Goal: Transaction & Acquisition: Purchase product/service

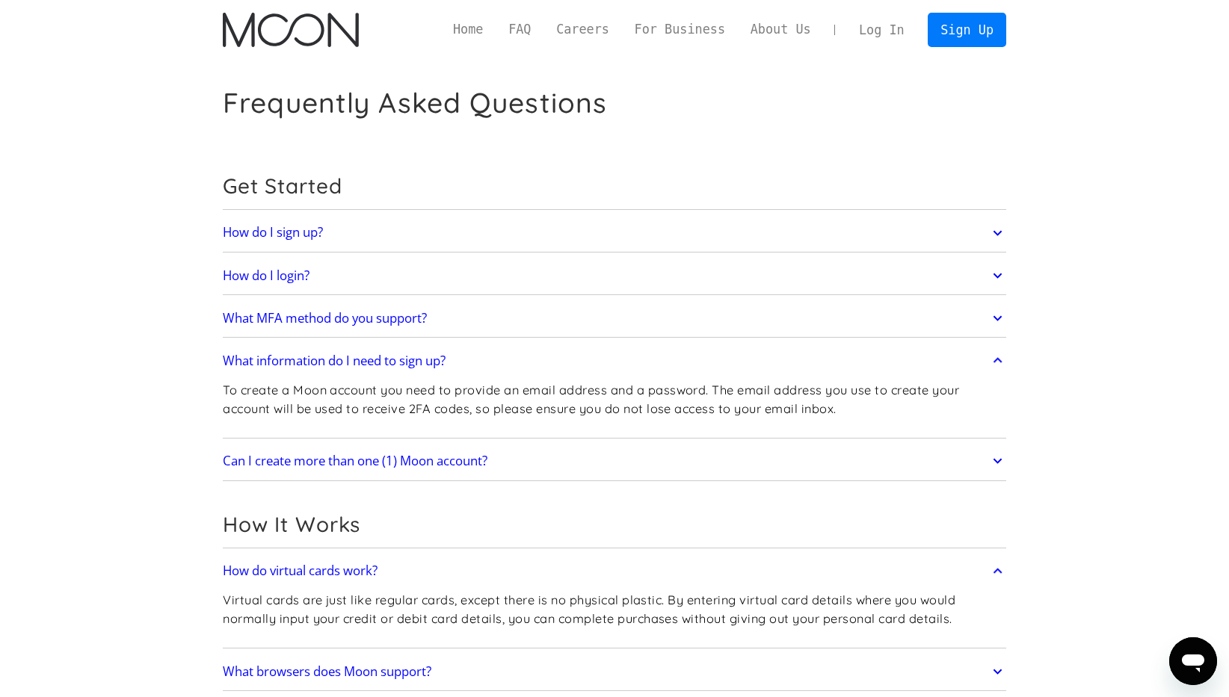
click at [513, 30] on link "FAQ" at bounding box center [520, 29] width 48 height 19
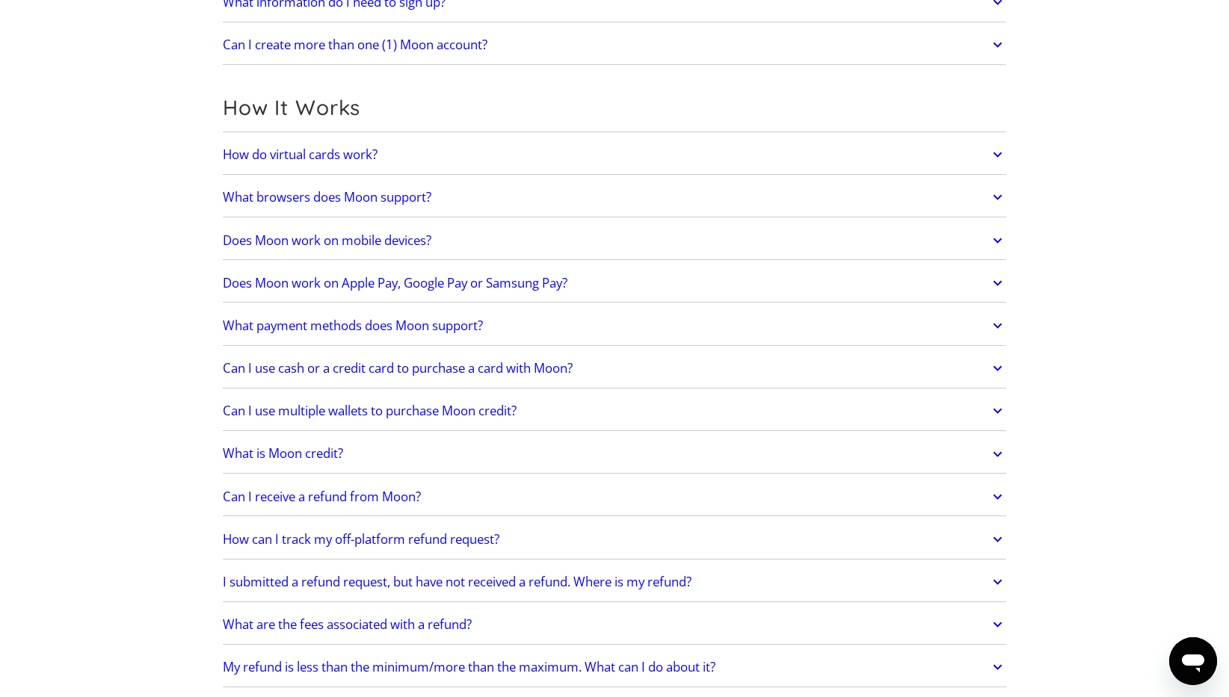
scroll to position [357, 0]
click at [402, 172] on link "How do virtual cards work?" at bounding box center [614, 156] width 783 height 31
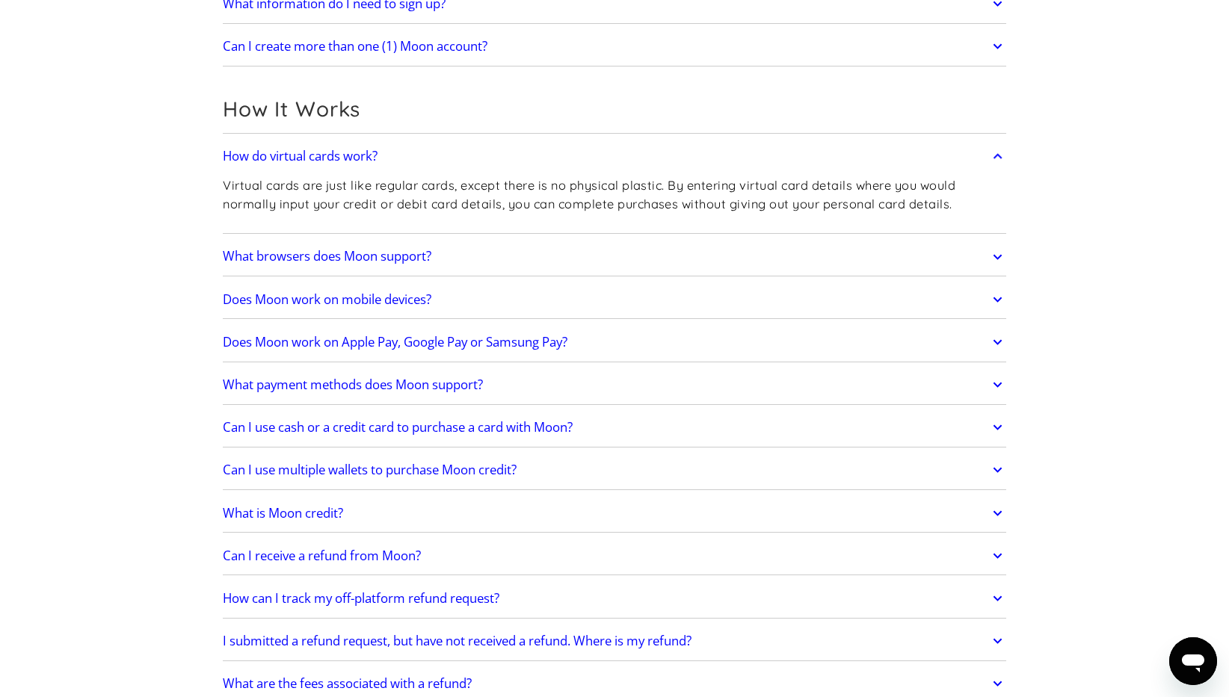
click at [435, 428] on h2 "Can I use cash or a credit card to purchase a card with Moon?" at bounding box center [398, 427] width 350 height 15
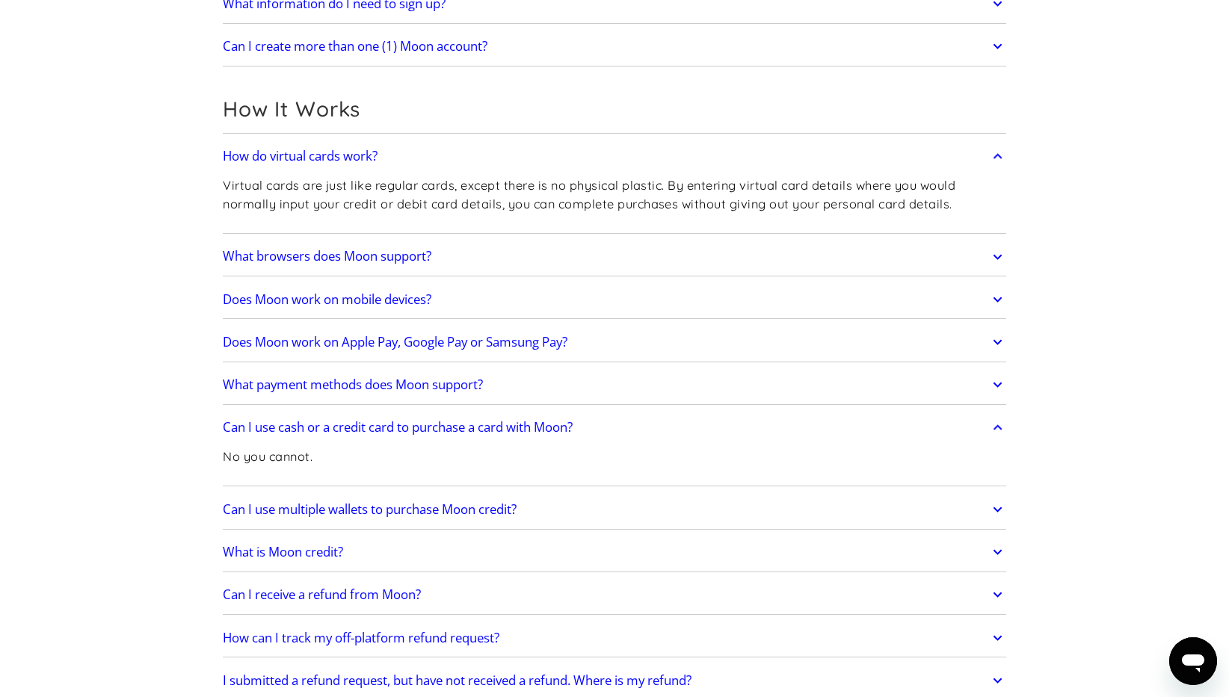
click at [799, 535] on div "What is Moon credit? Moon Credit is store credit spendable across the Moon eCom…" at bounding box center [614, 553] width 783 height 39
click at [800, 544] on link "What is Moon credit?" at bounding box center [614, 552] width 783 height 31
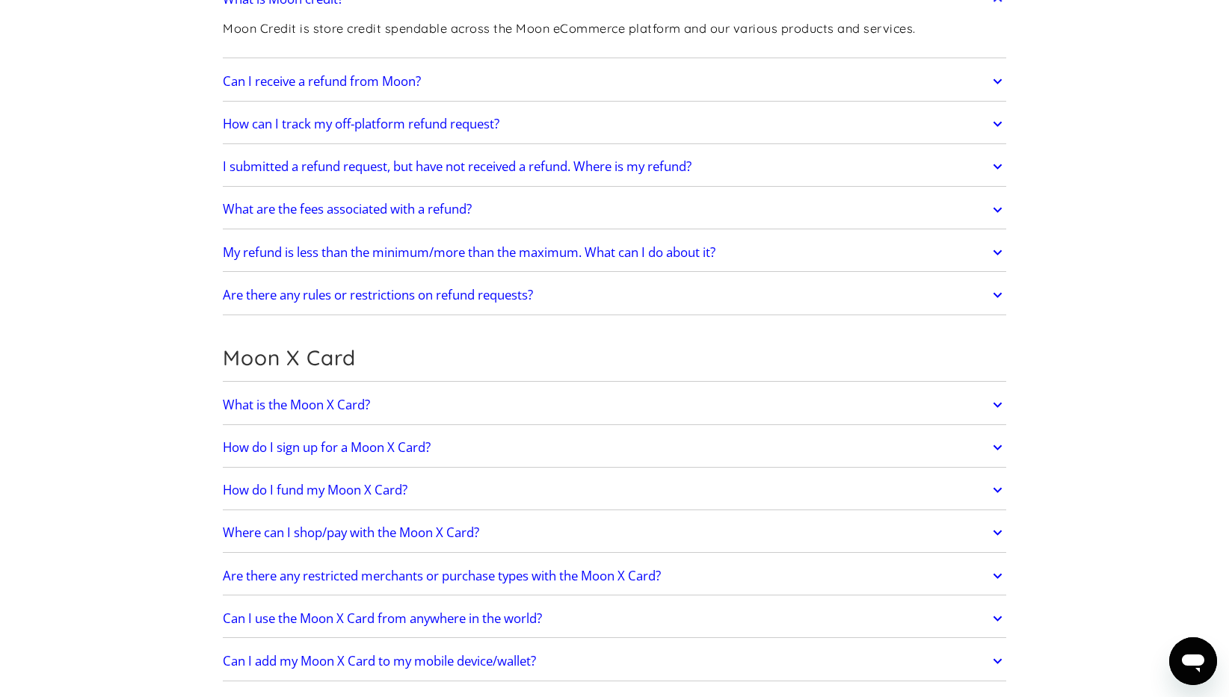
scroll to position [923, 0]
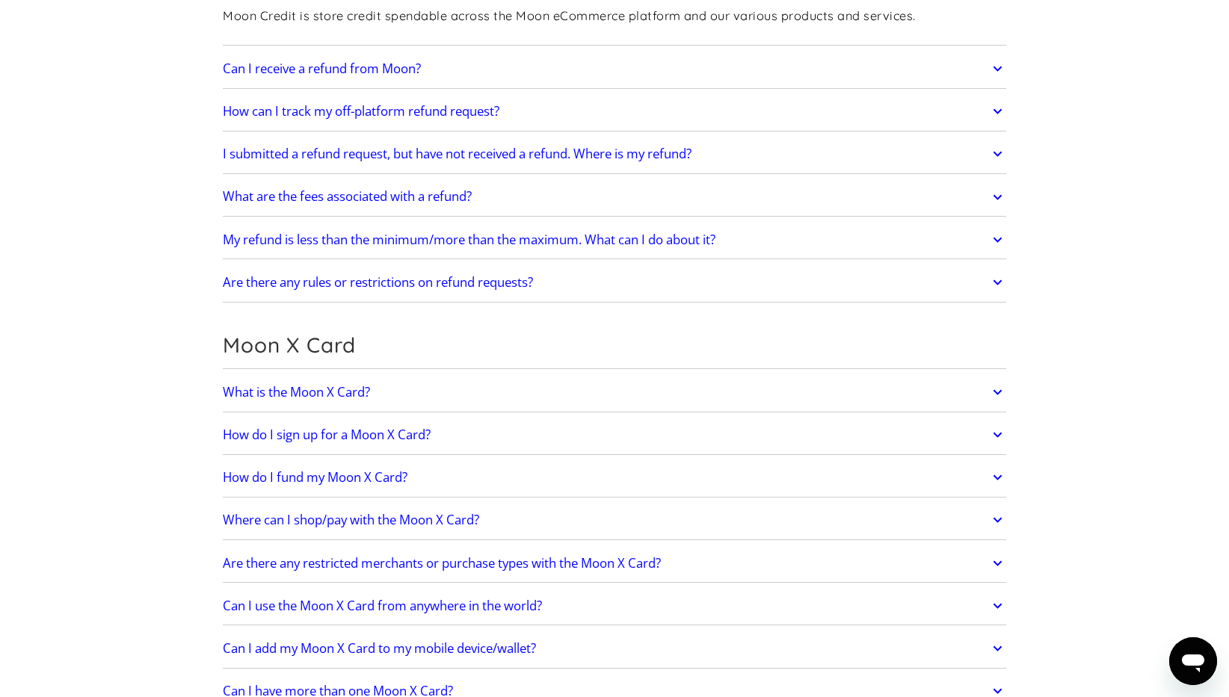
click at [481, 381] on link "What is the Moon X Card?" at bounding box center [614, 392] width 783 height 31
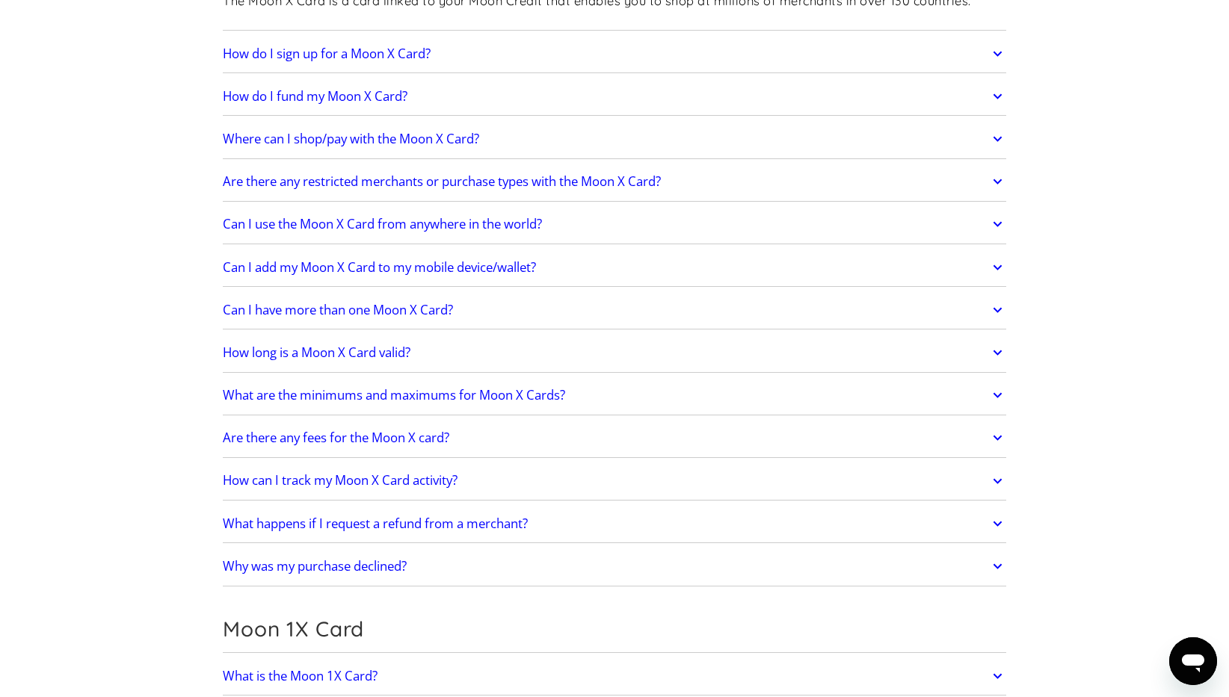
scroll to position [1345, 0]
click at [654, 138] on link "Where can I shop/pay with the Moon X Card?" at bounding box center [614, 138] width 783 height 31
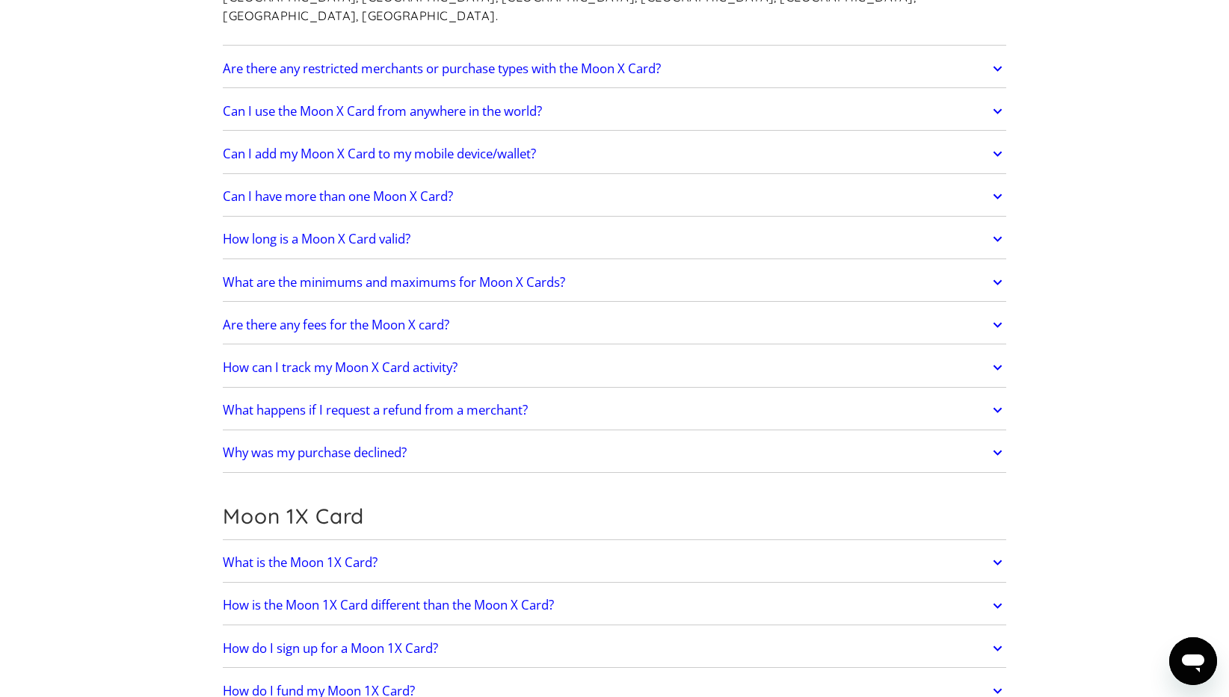
scroll to position [1788, 0]
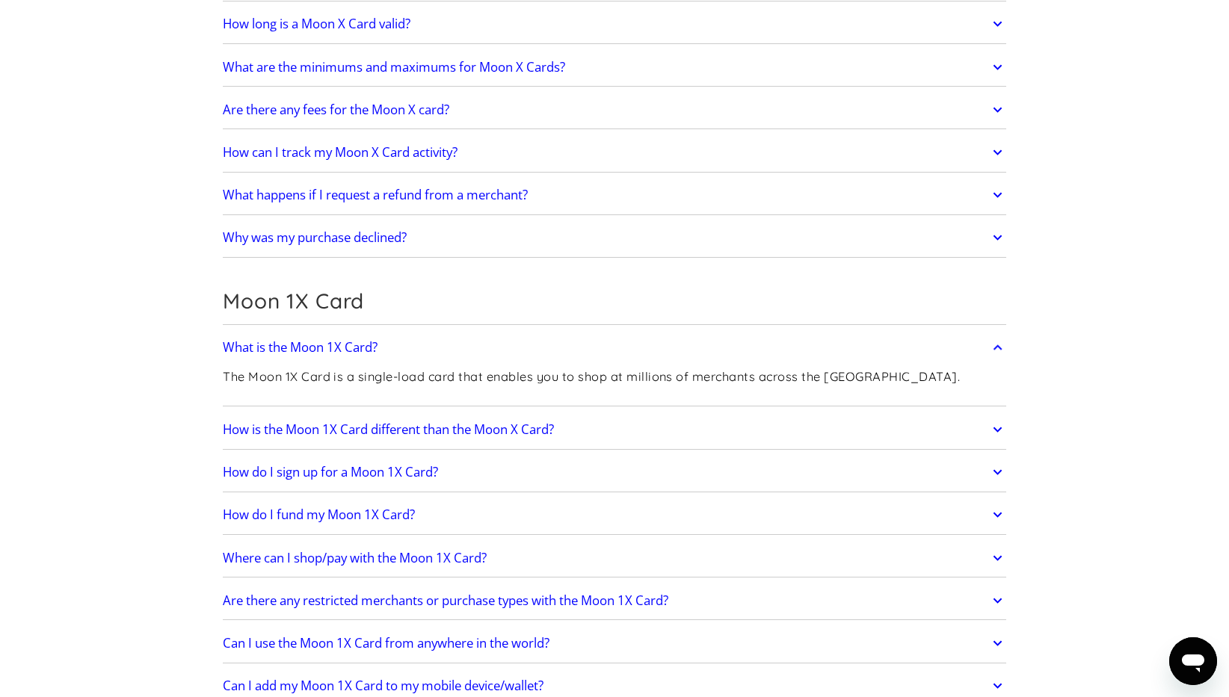
scroll to position [1979, 0]
click at [930, 327] on div "What is the Moon 1X Card? The Moon 1X Card is a single-load card that enables y…" at bounding box center [614, 515] width 783 height 377
click at [900, 412] on link "How is the Moon 1X Card different than the Moon X Card?" at bounding box center [614, 427] width 783 height 31
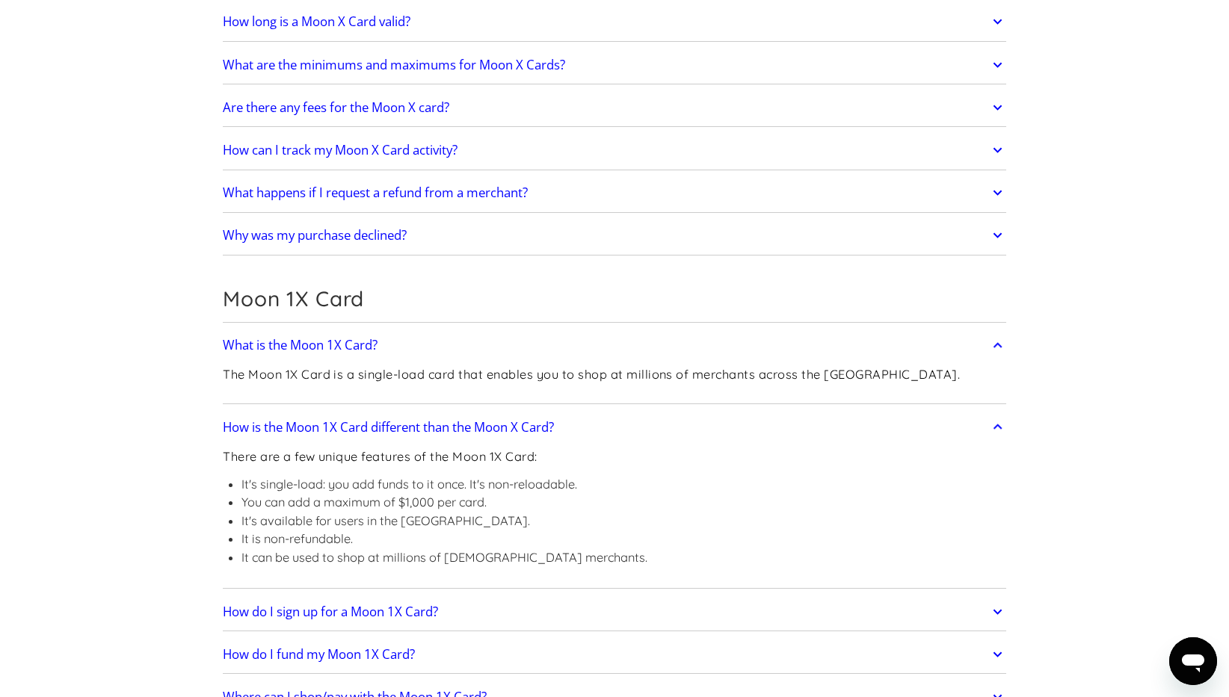
click at [668, 460] on div "What is the Moon 1X Card? The Moon 1X Card is a single-load card that enables y…" at bounding box center [614, 586] width 783 height 519
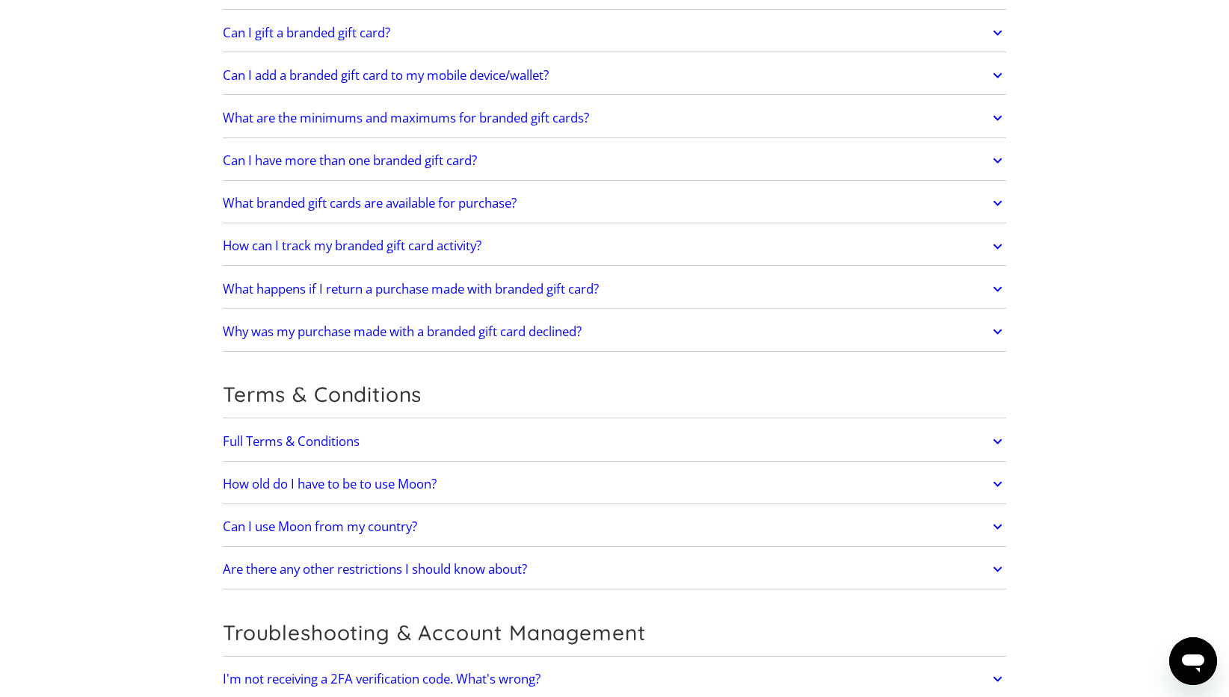
scroll to position [3423, 0]
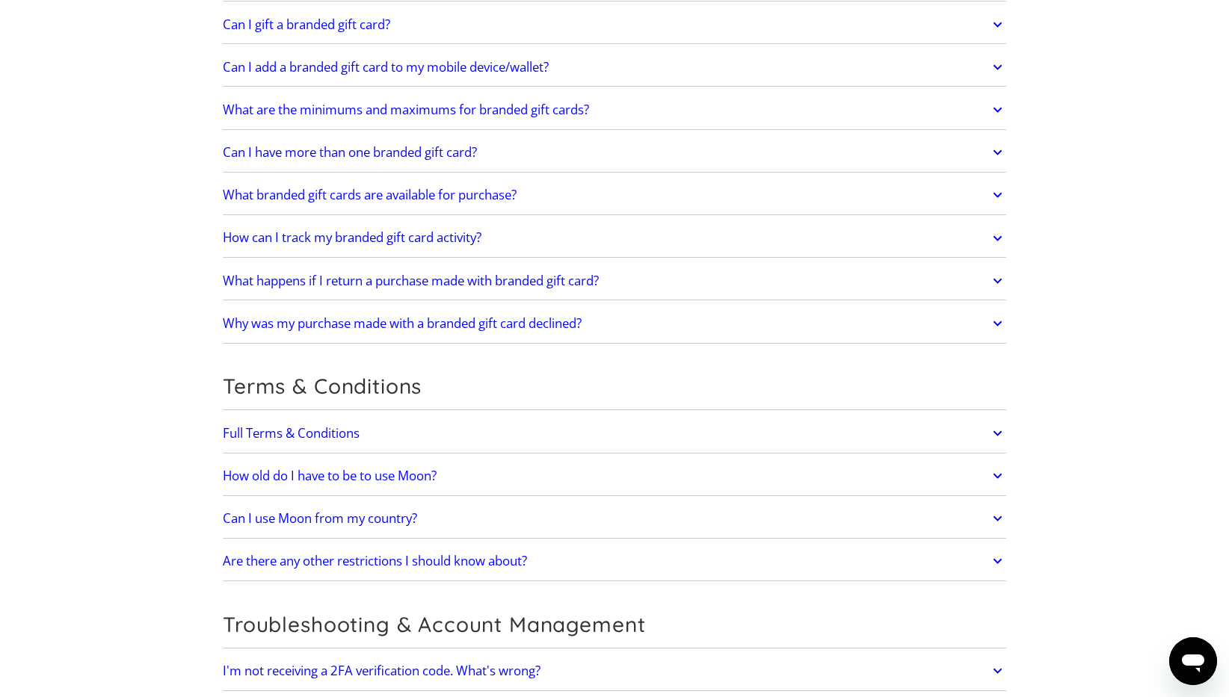
click at [631, 460] on link "How old do I have to be to use Moon?" at bounding box center [614, 475] width 783 height 31
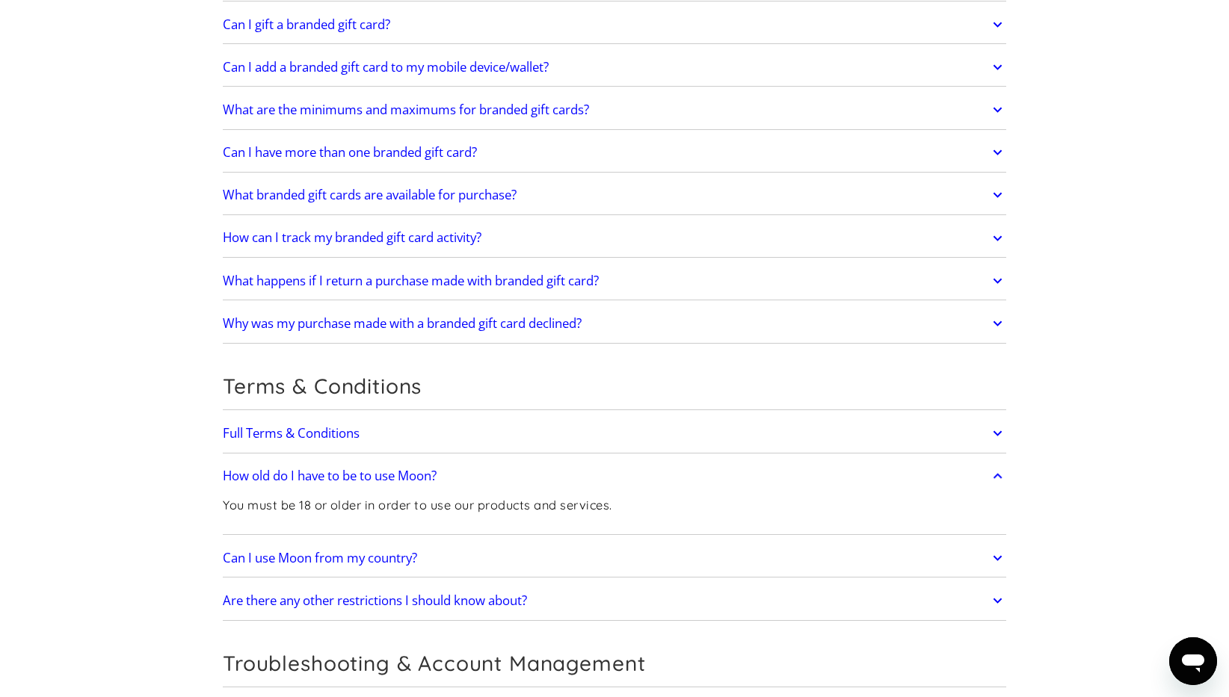
click at [631, 460] on link "How old do I have to be to use Moon?" at bounding box center [614, 475] width 783 height 31
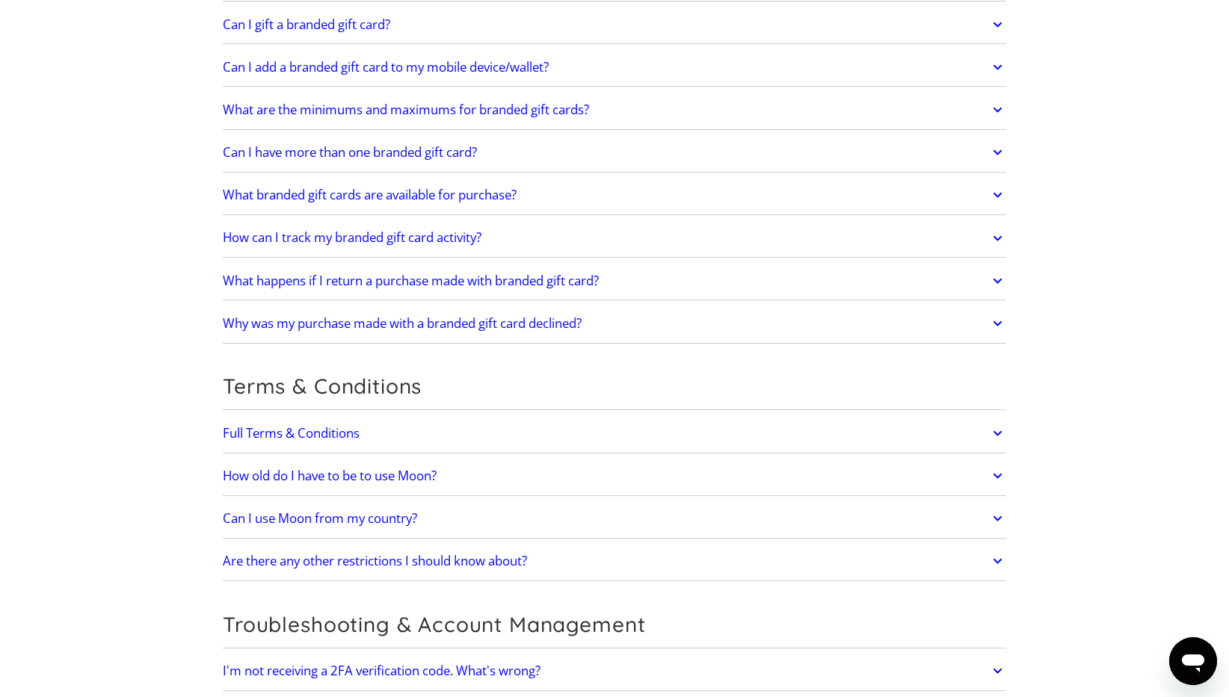
click at [619, 503] on link "Can I use Moon from my country?" at bounding box center [614, 518] width 783 height 31
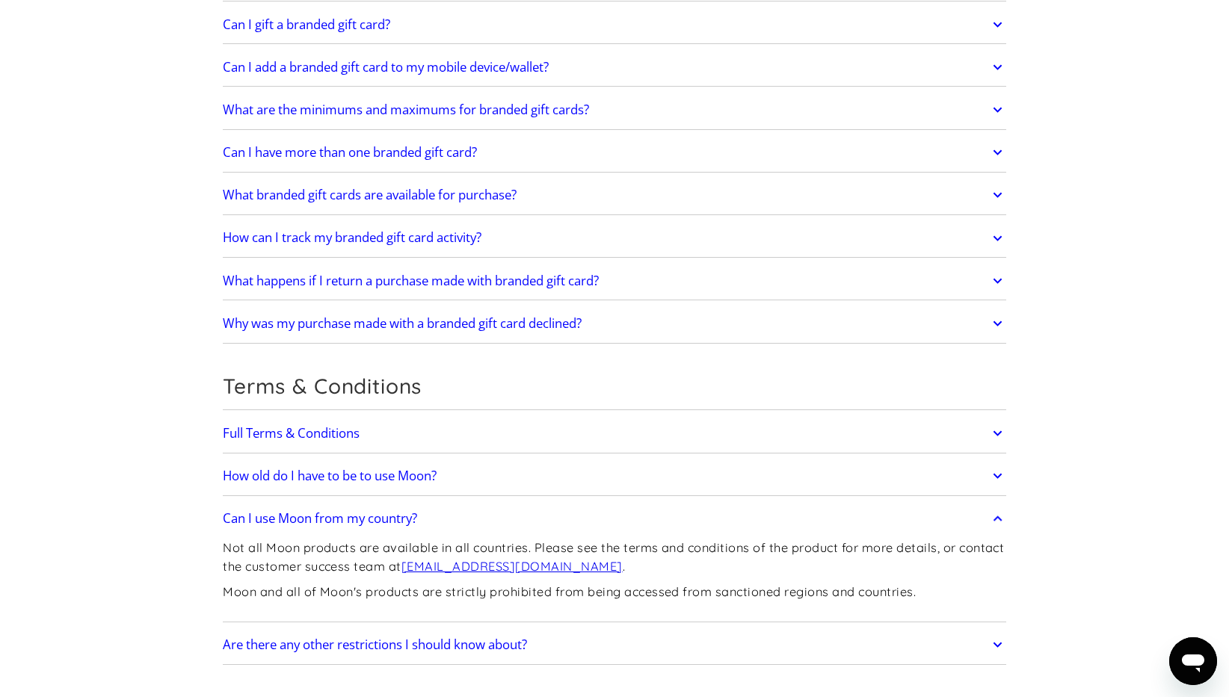
click at [619, 503] on link "Can I use Moon from my country?" at bounding box center [614, 518] width 783 height 31
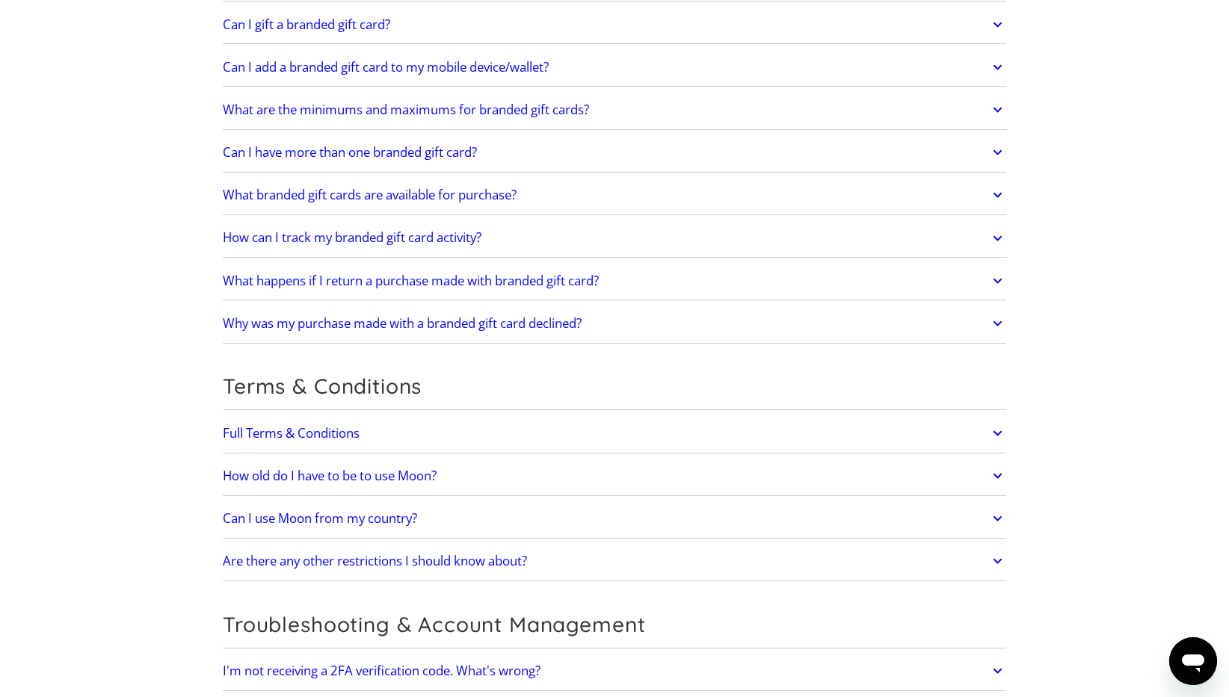
click at [619, 503] on link "Can I use Moon from my country?" at bounding box center [614, 518] width 783 height 31
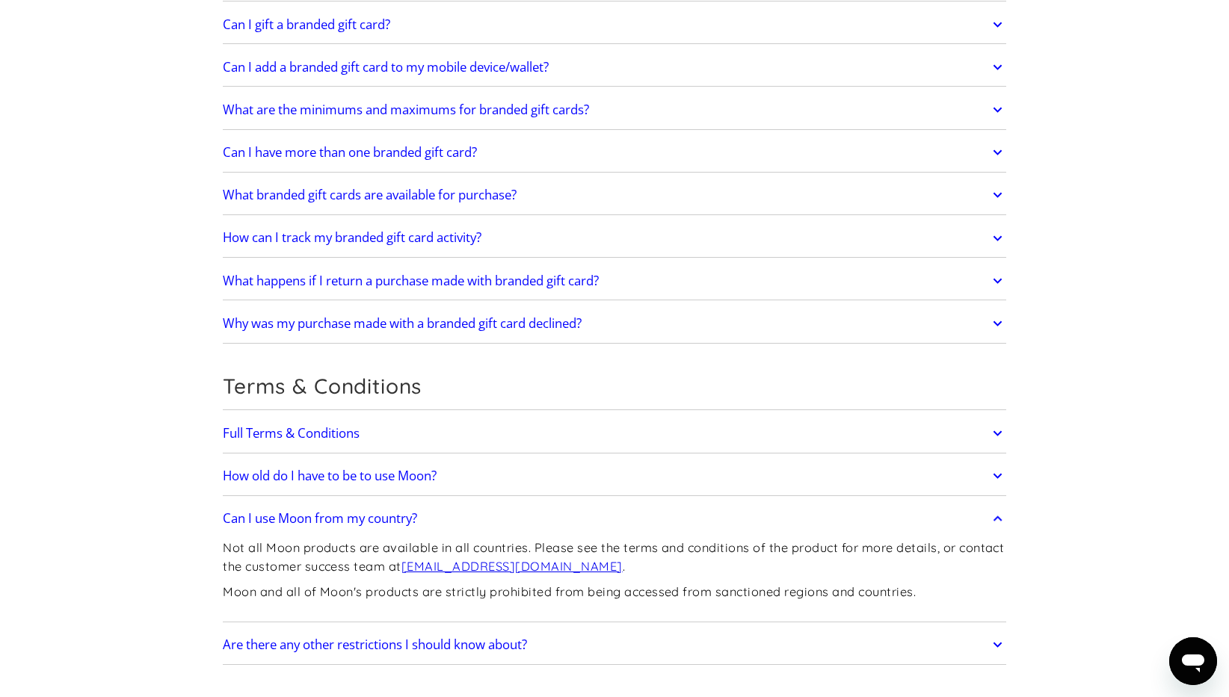
click at [619, 503] on link "Can I use Moon from my country?" at bounding box center [614, 518] width 783 height 31
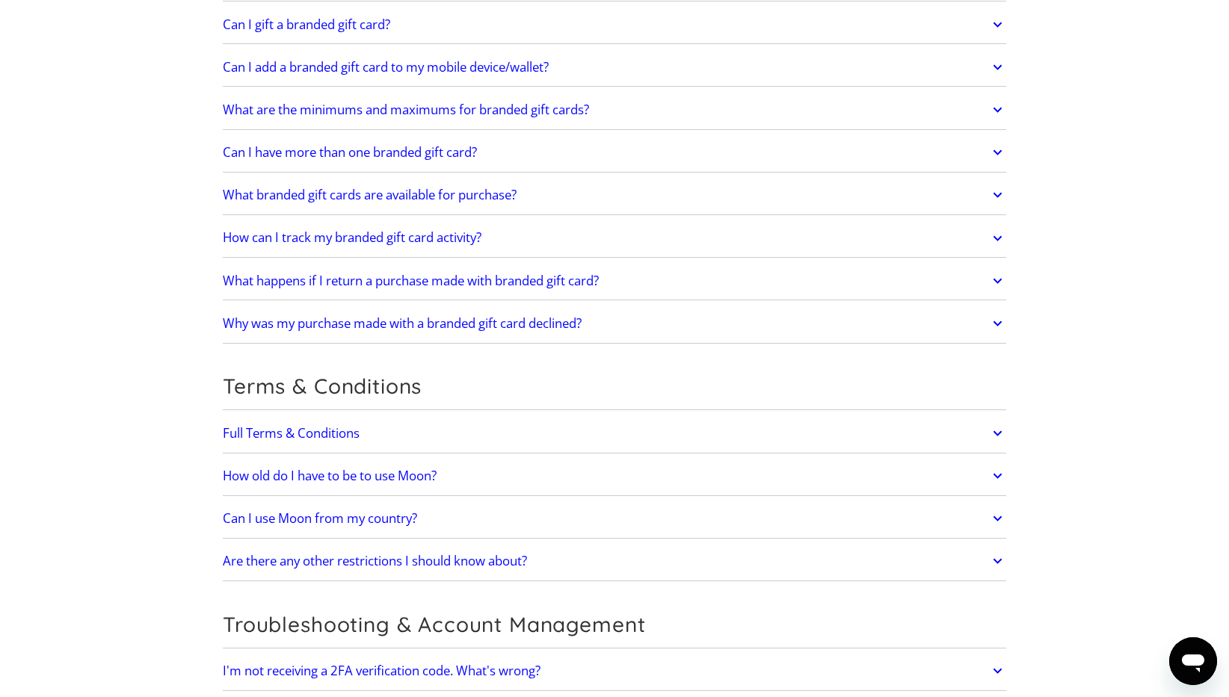
click at [597, 546] on link "Are there any other restrictions I should know about?" at bounding box center [614, 561] width 783 height 31
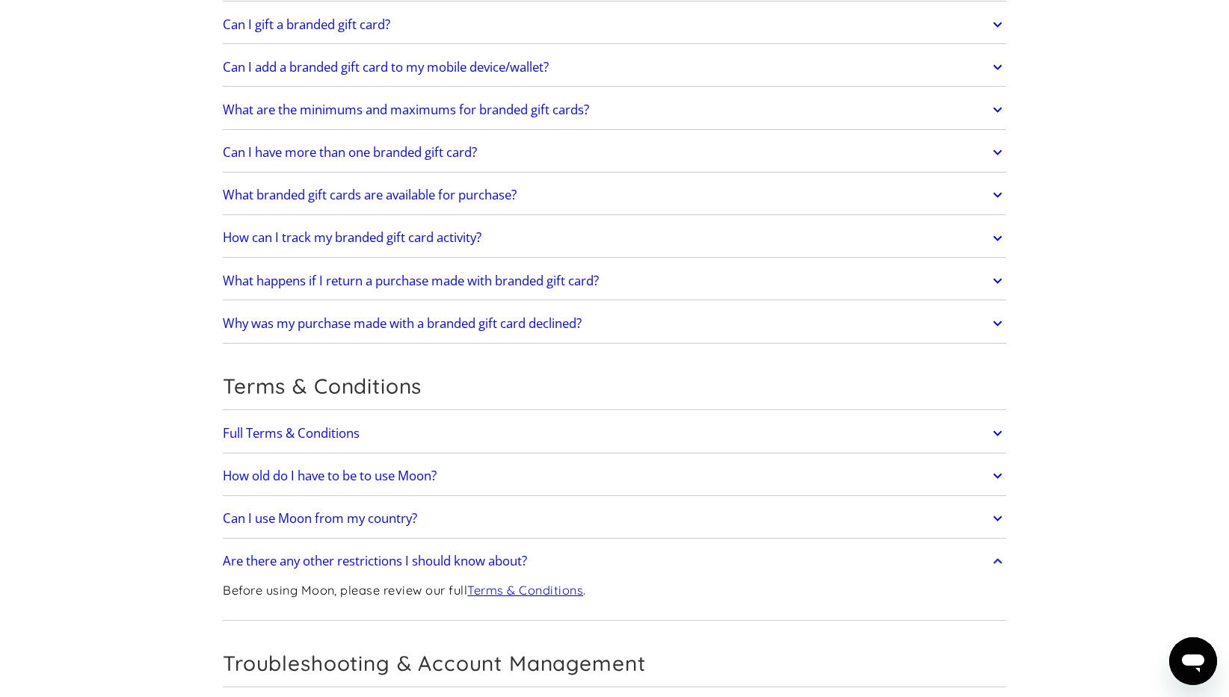
click at [597, 546] on link "Are there any other restrictions I should know about?" at bounding box center [614, 561] width 783 height 31
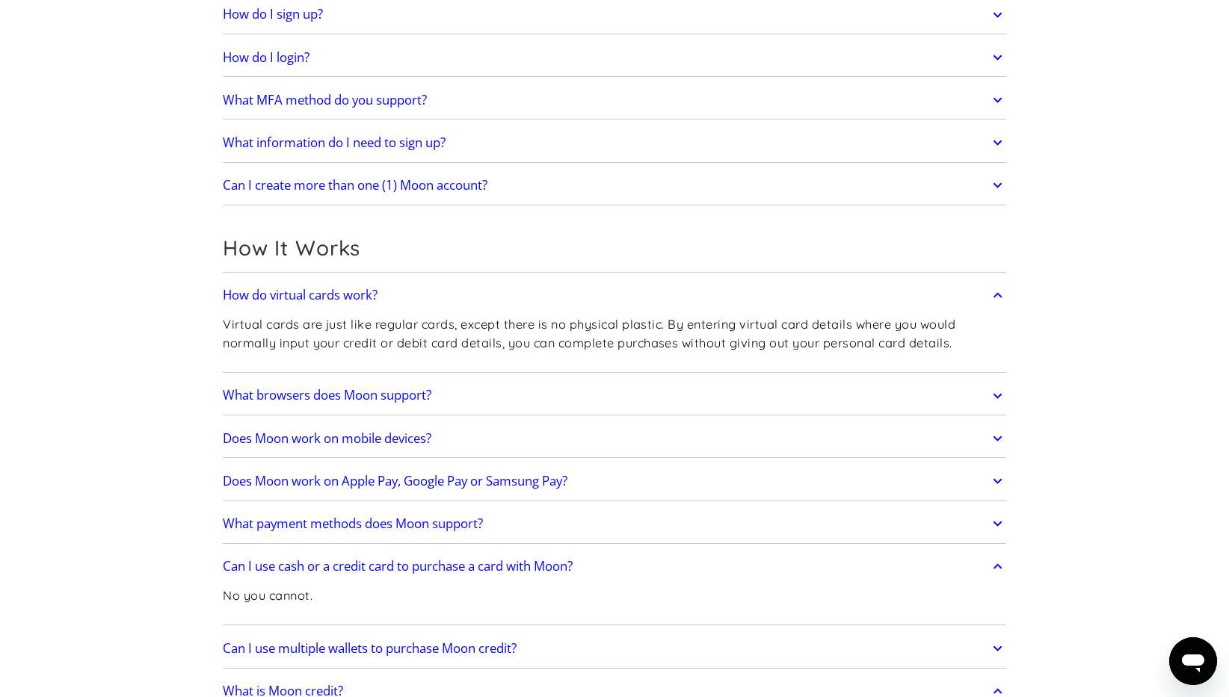
scroll to position [0, 0]
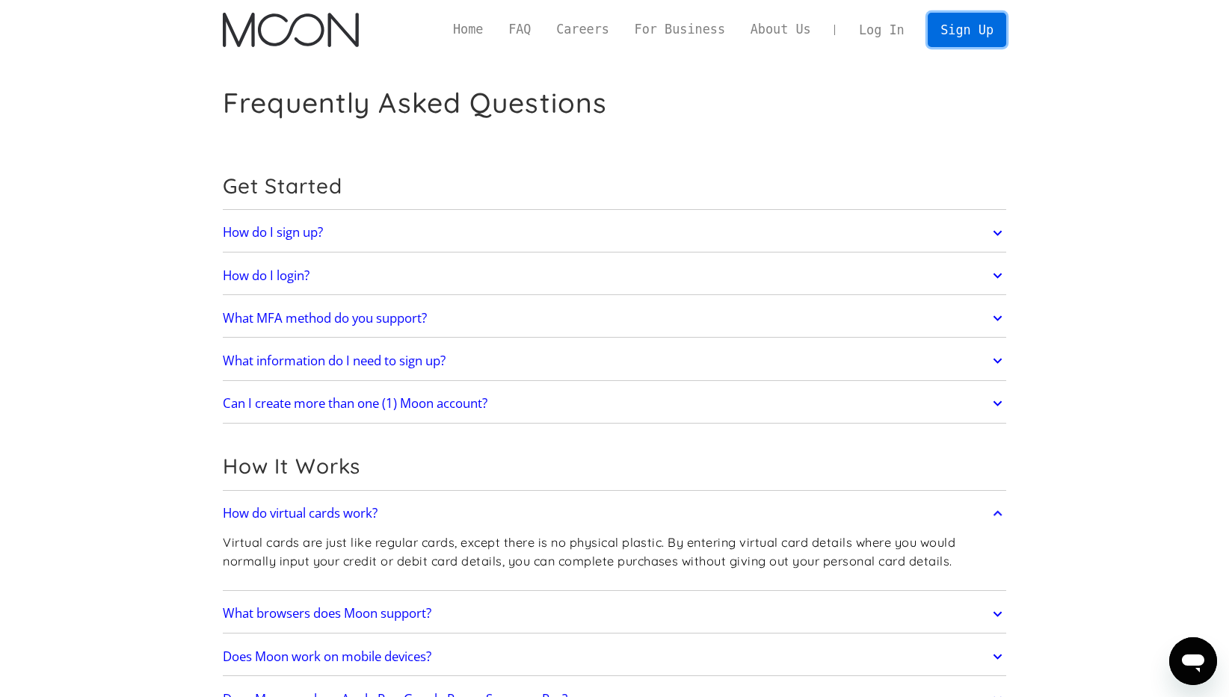
click at [962, 33] on link "Sign Up" at bounding box center [967, 30] width 78 height 34
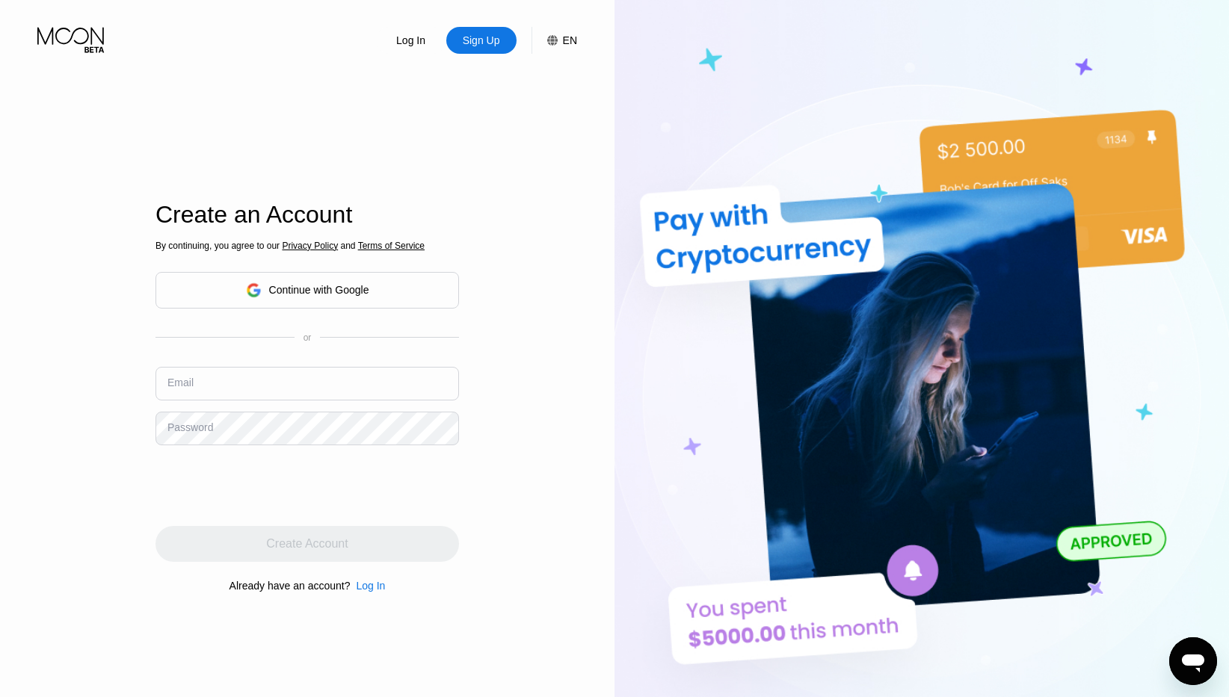
click at [255, 374] on input "text" at bounding box center [306, 384] width 303 height 34
click at [249, 382] on input "text" at bounding box center [306, 384] width 303 height 34
type input "[EMAIL_ADDRESS][DOMAIN_NAME]"
click at [120, 483] on div "Log In Sign Up EN Language English Save Create an Account By continuing, you ag…" at bounding box center [307, 383] width 614 height 767
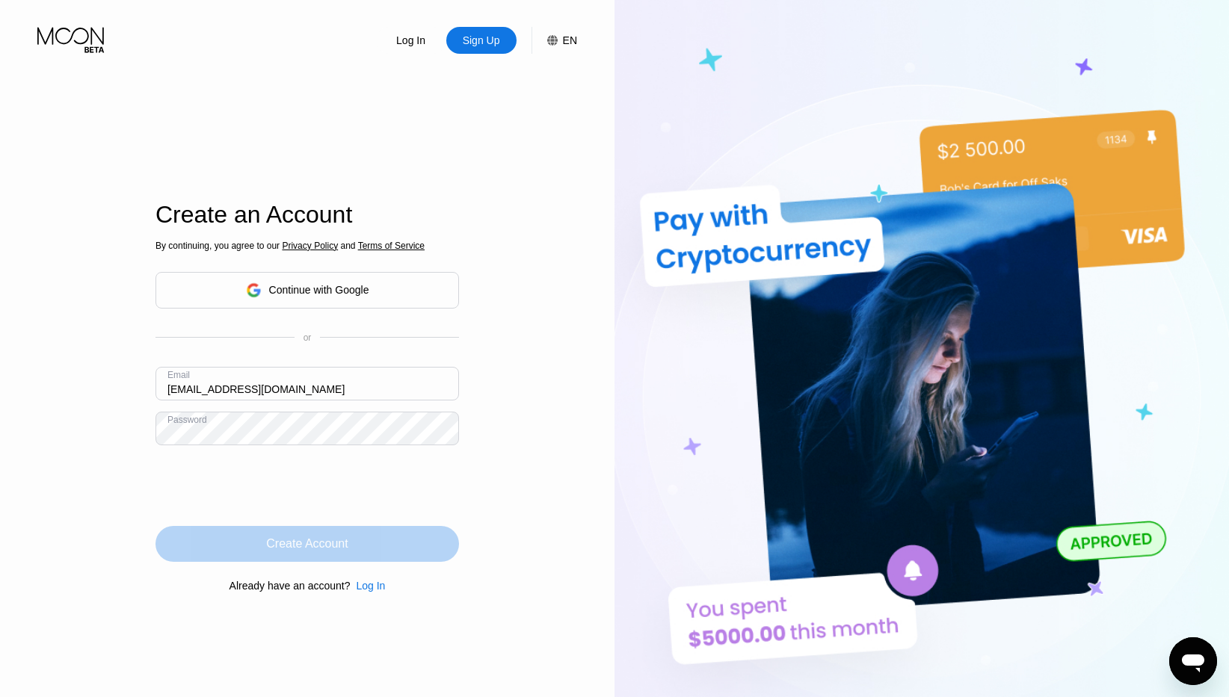
click at [297, 548] on div "Create Account" at bounding box center [306, 544] width 81 height 15
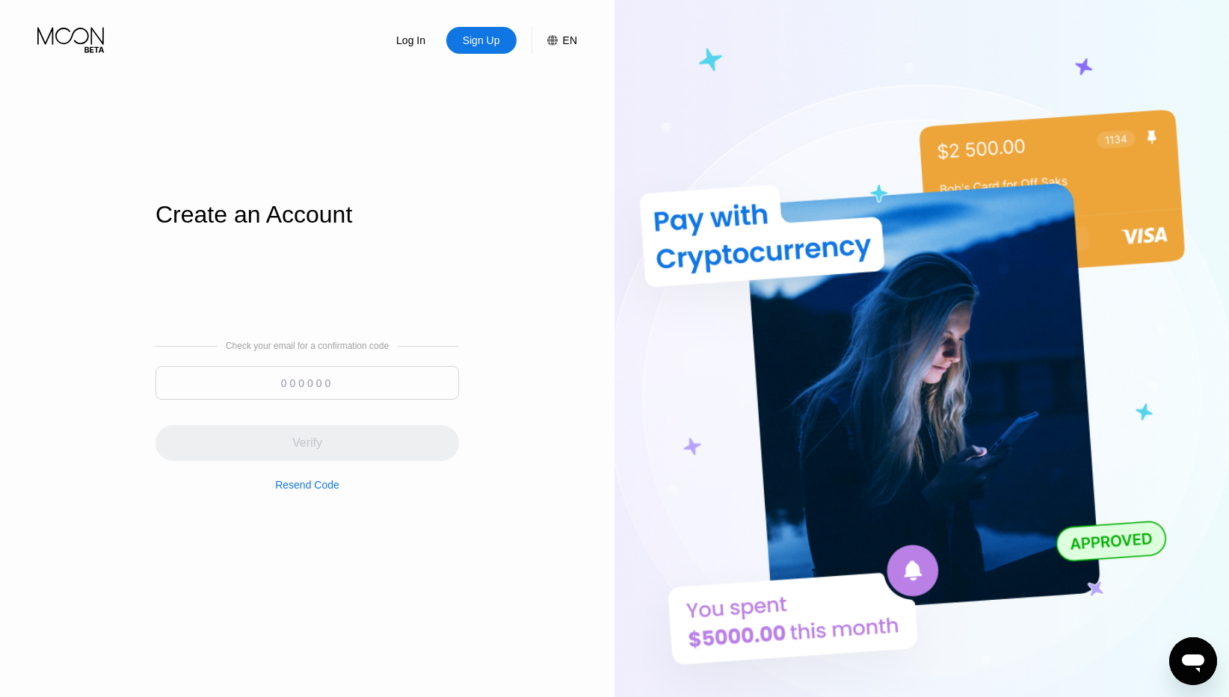
click at [404, 374] on input at bounding box center [306, 383] width 303 height 34
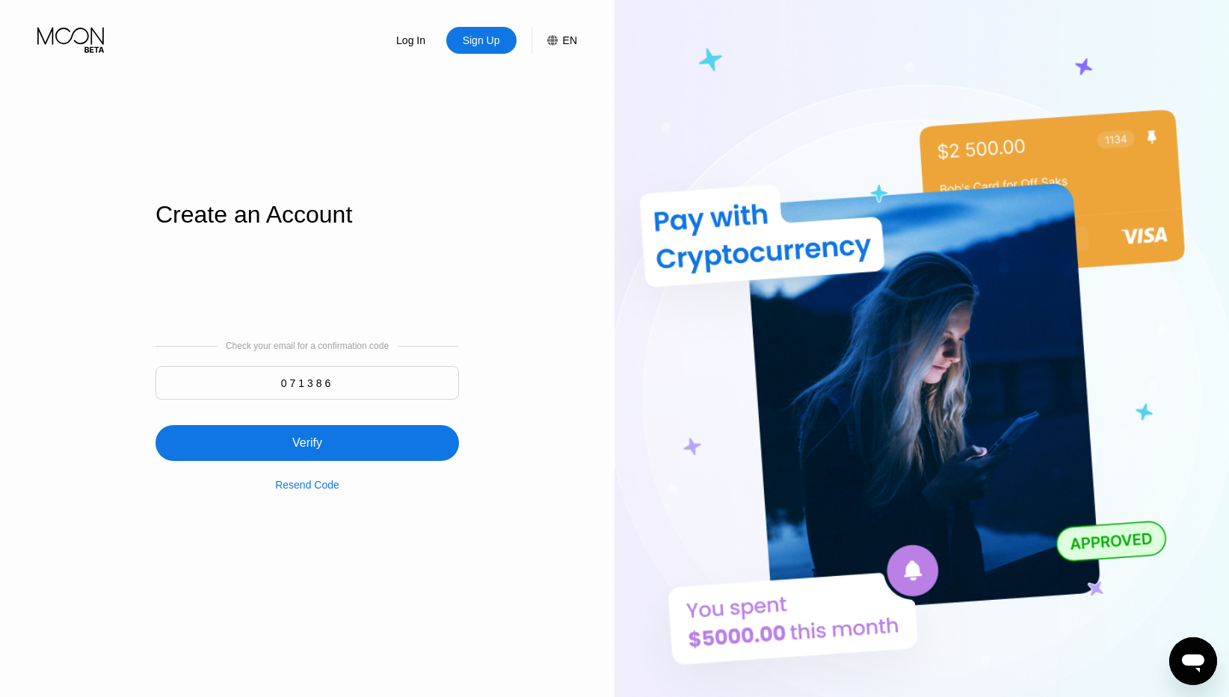
type input "071386"
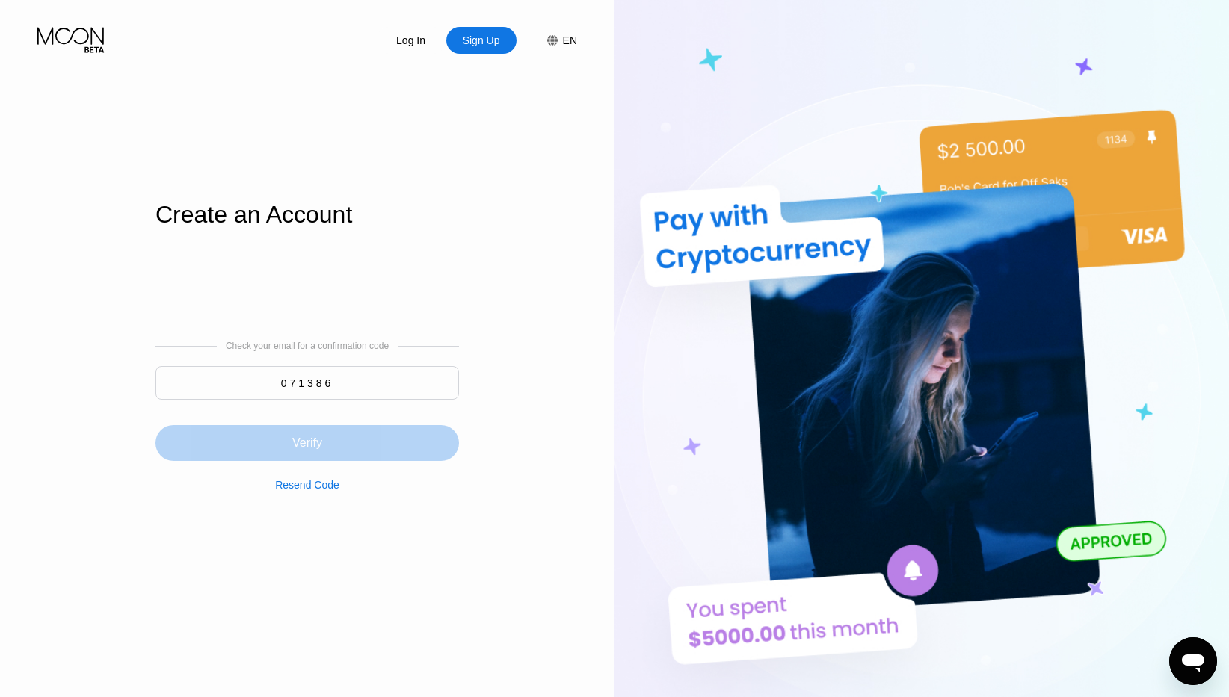
click at [238, 453] on div "Verify" at bounding box center [306, 443] width 303 height 36
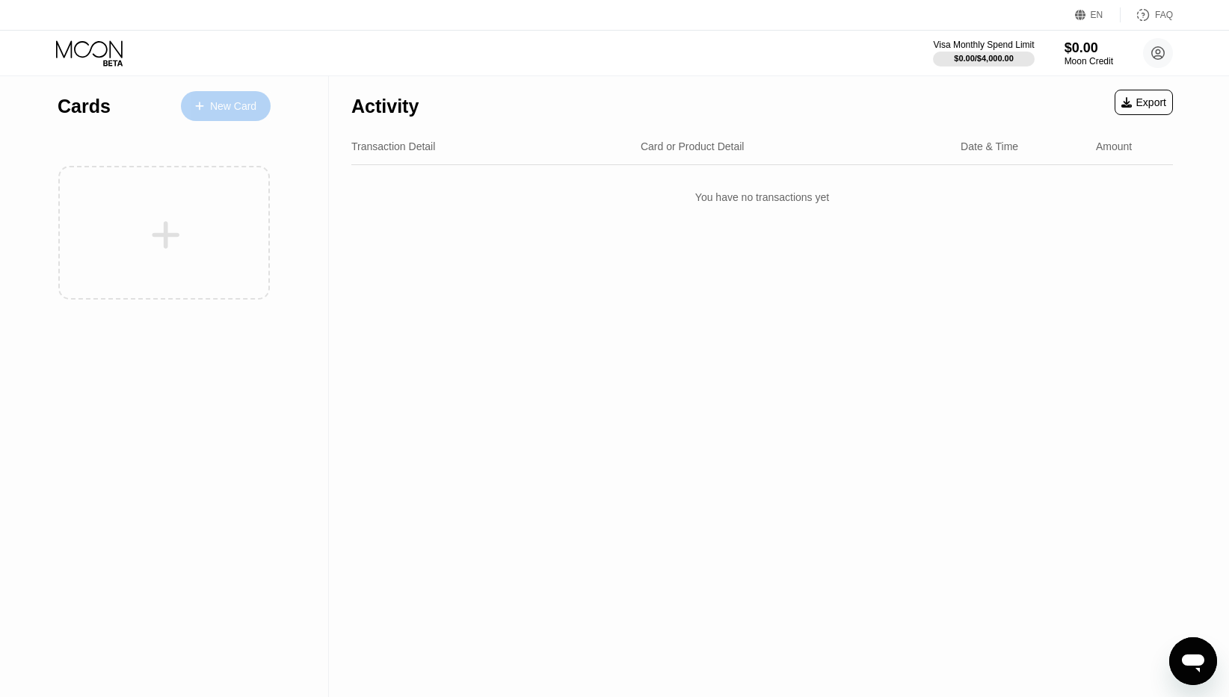
click at [220, 108] on div "New Card" at bounding box center [233, 106] width 46 height 13
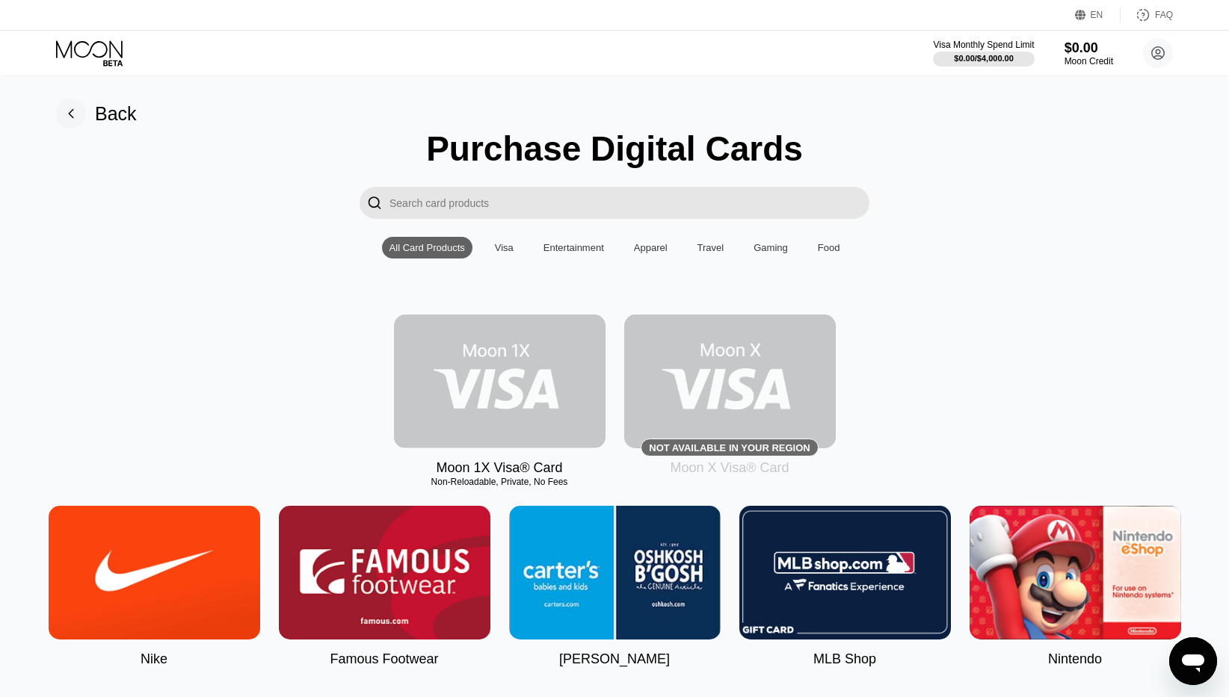
click at [555, 354] on img at bounding box center [500, 382] width 212 height 134
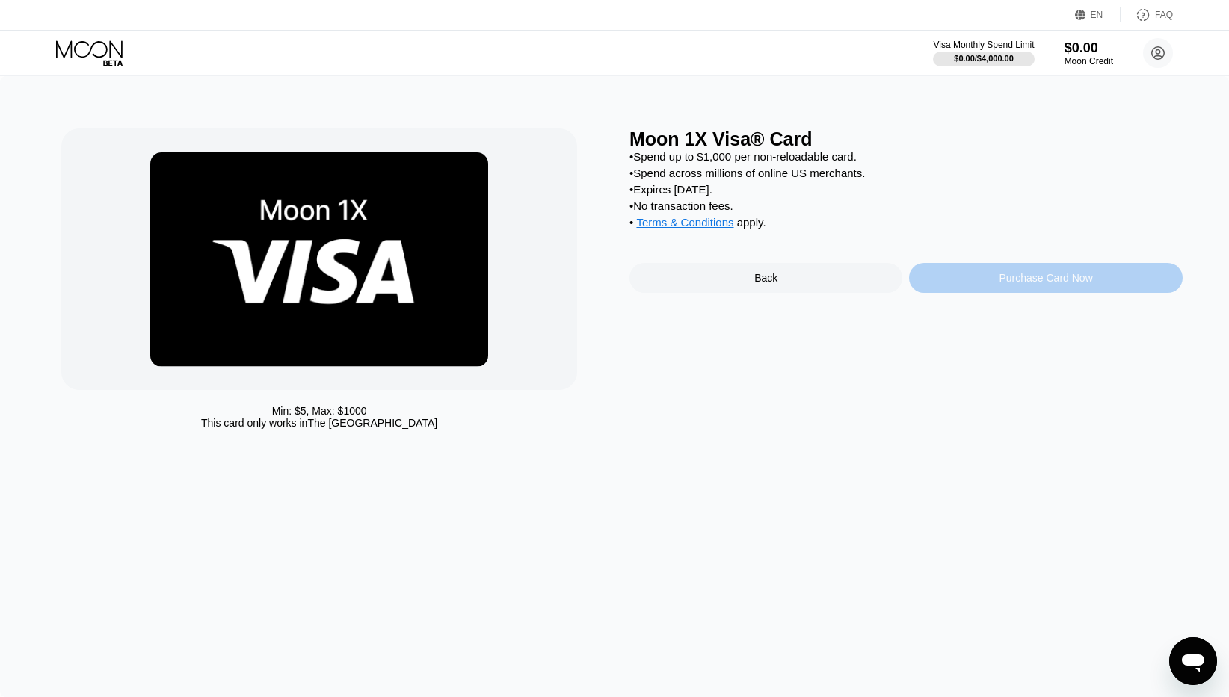
click at [956, 283] on div "Purchase Card Now" at bounding box center [1045, 278] width 273 height 30
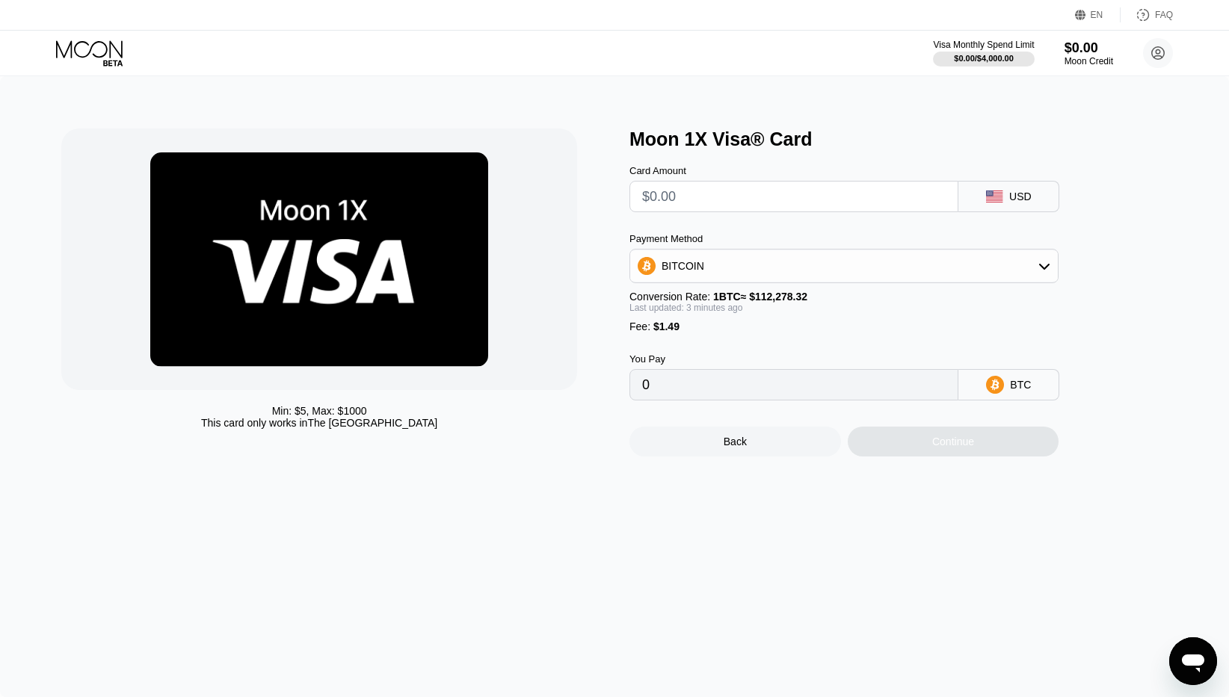
click at [818, 202] on input "text" at bounding box center [793, 197] width 303 height 30
click at [947, 262] on div "BITCOIN" at bounding box center [844, 266] width 428 height 30
click at [715, 347] on div "USDT on TRON" at bounding box center [844, 340] width 420 height 30
type input "0.00"
click at [777, 394] on input "0.00" at bounding box center [793, 385] width 303 height 30
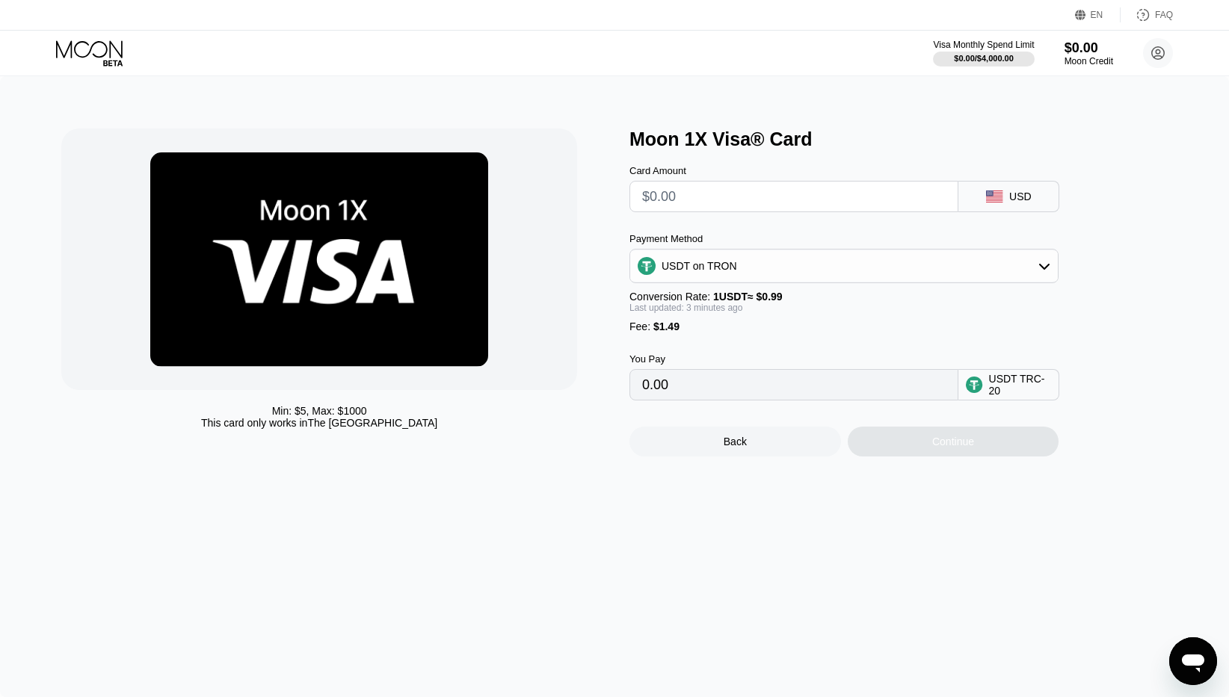
click at [753, 377] on input "0.00" at bounding box center [793, 385] width 303 height 30
click at [744, 208] on input "text" at bounding box center [793, 197] width 303 height 30
type input "$1"
type input "2.52"
type input "$10"
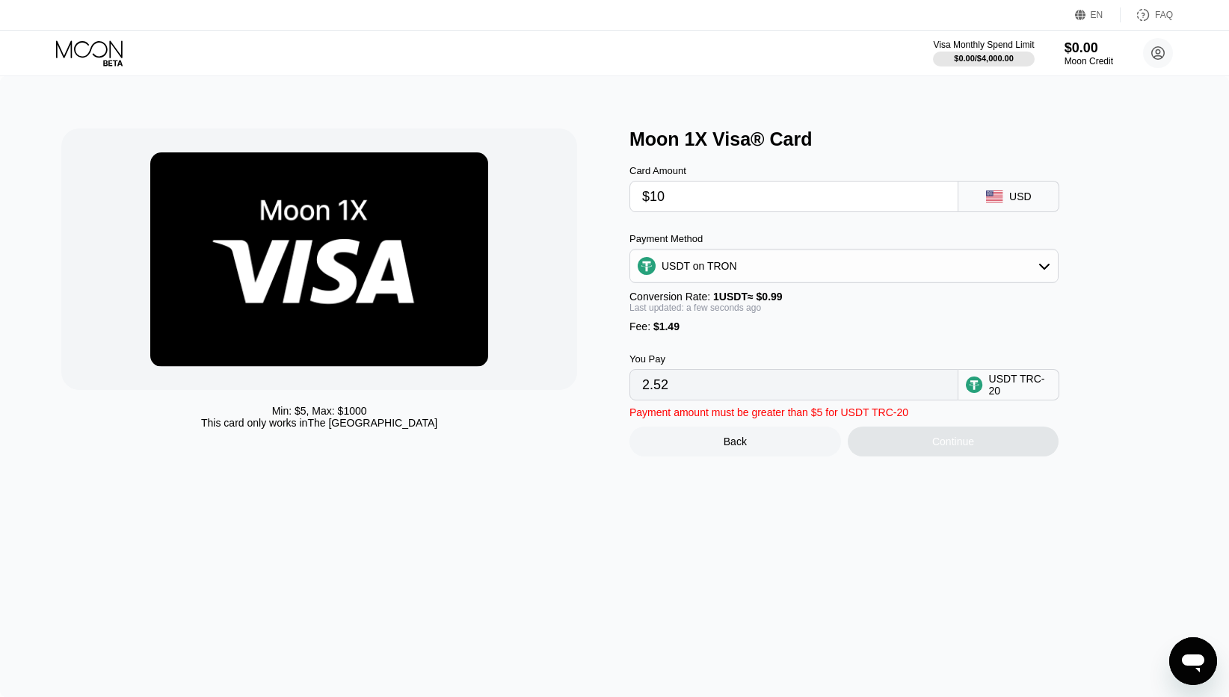
type input "11.61"
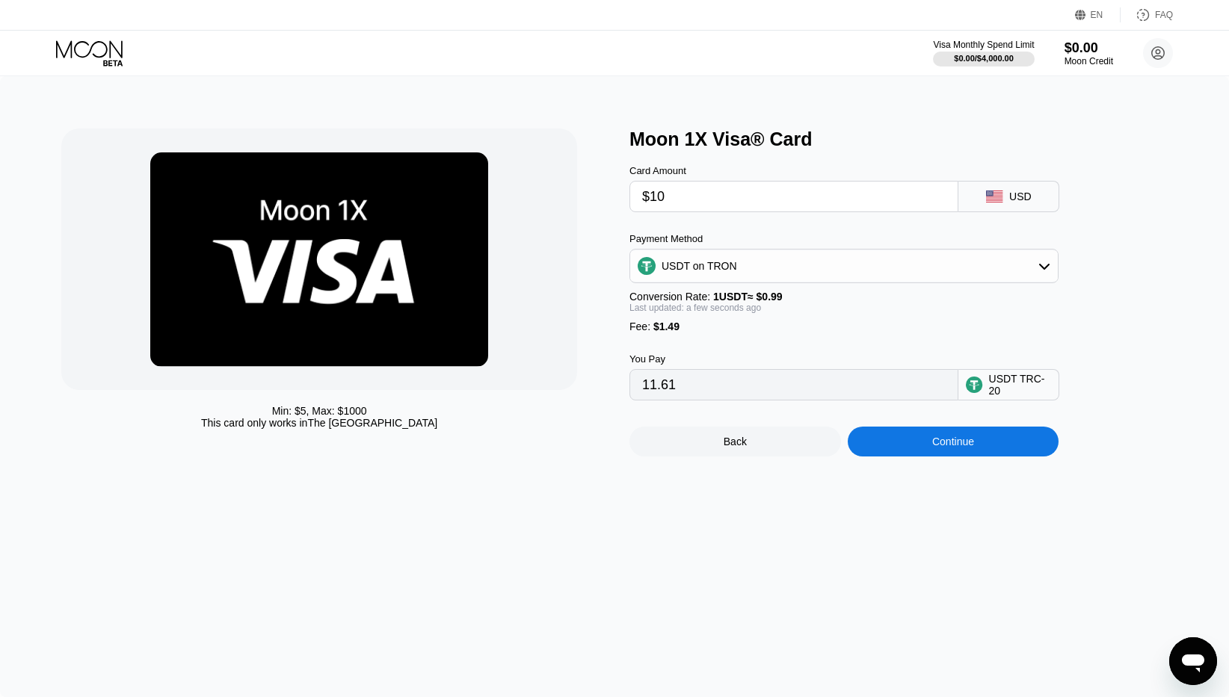
type input "$100"
type input "102.52"
type input "$1000"
type input "1011.61"
type input "$10000"
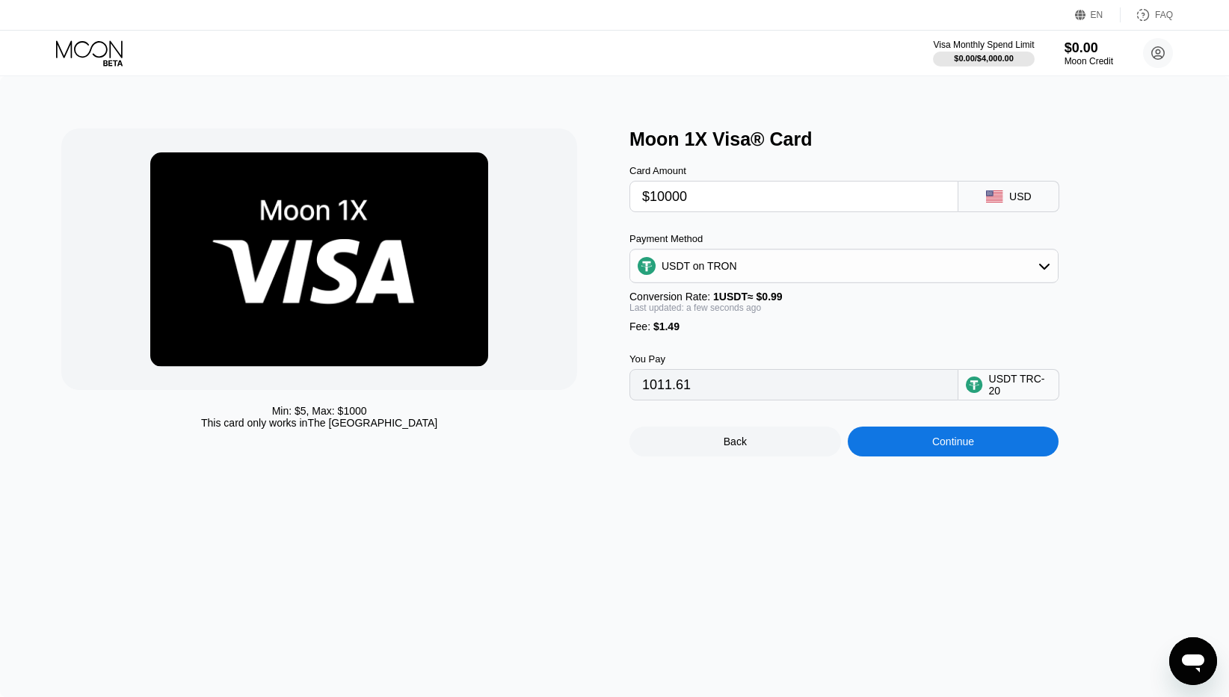
type input "10102.52"
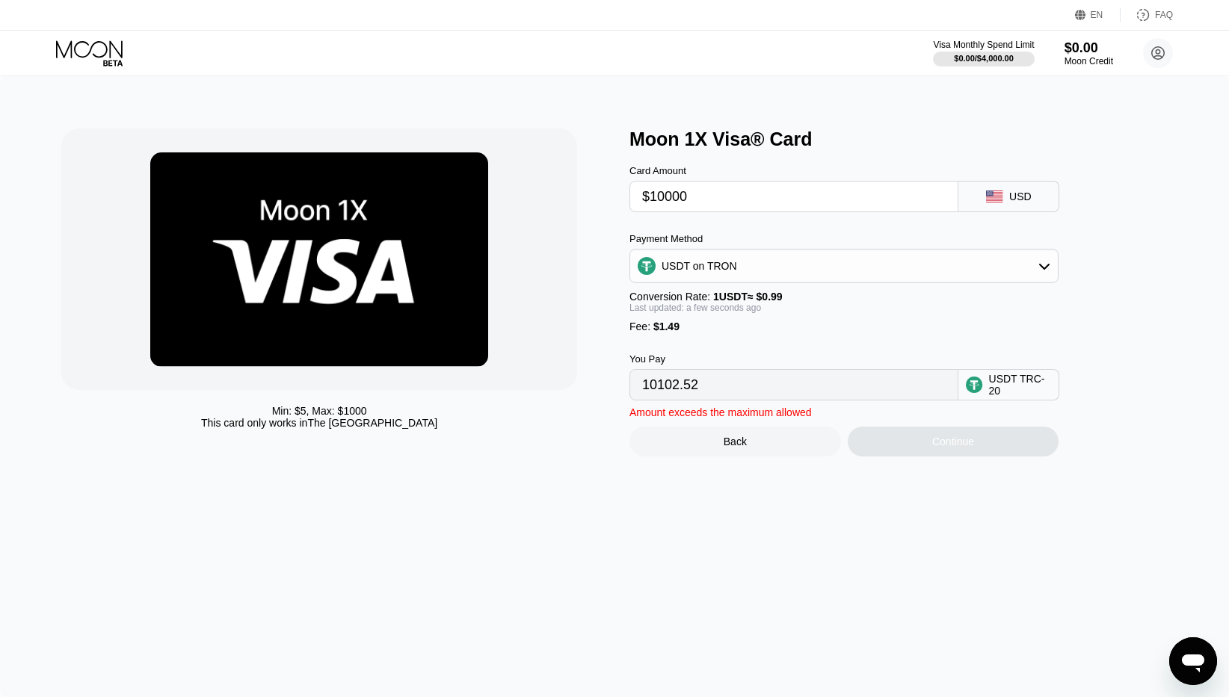
type input "$1000"
type input "1011.61"
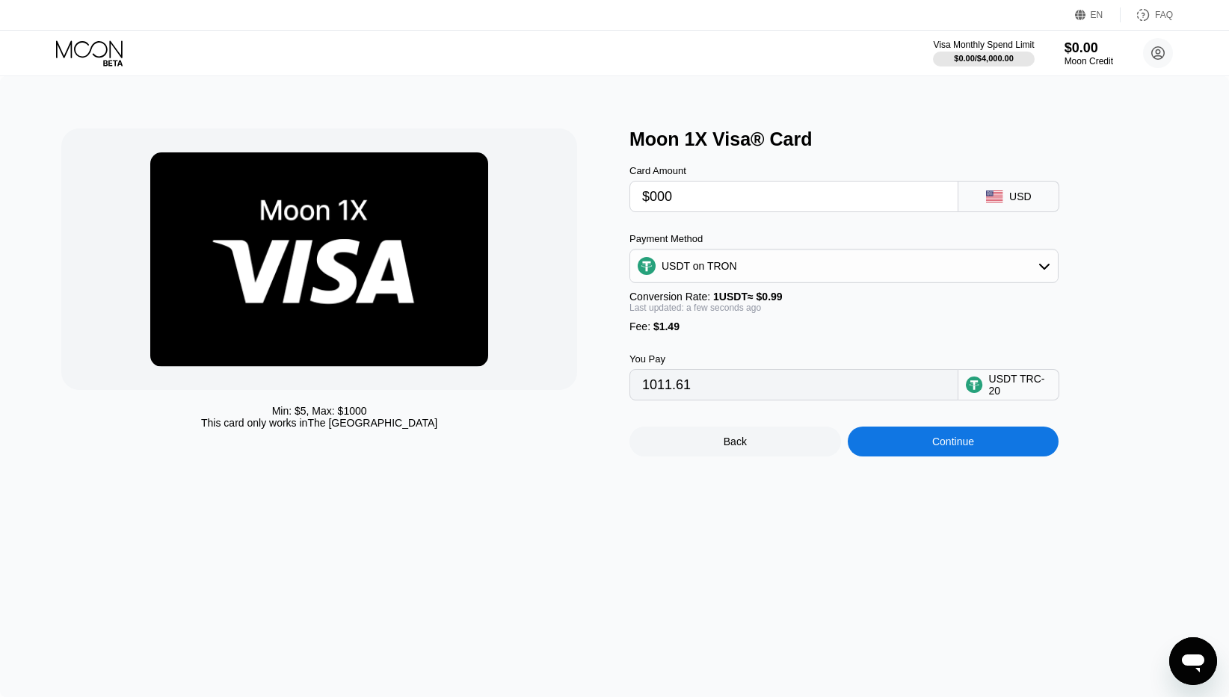
type input "$2000"
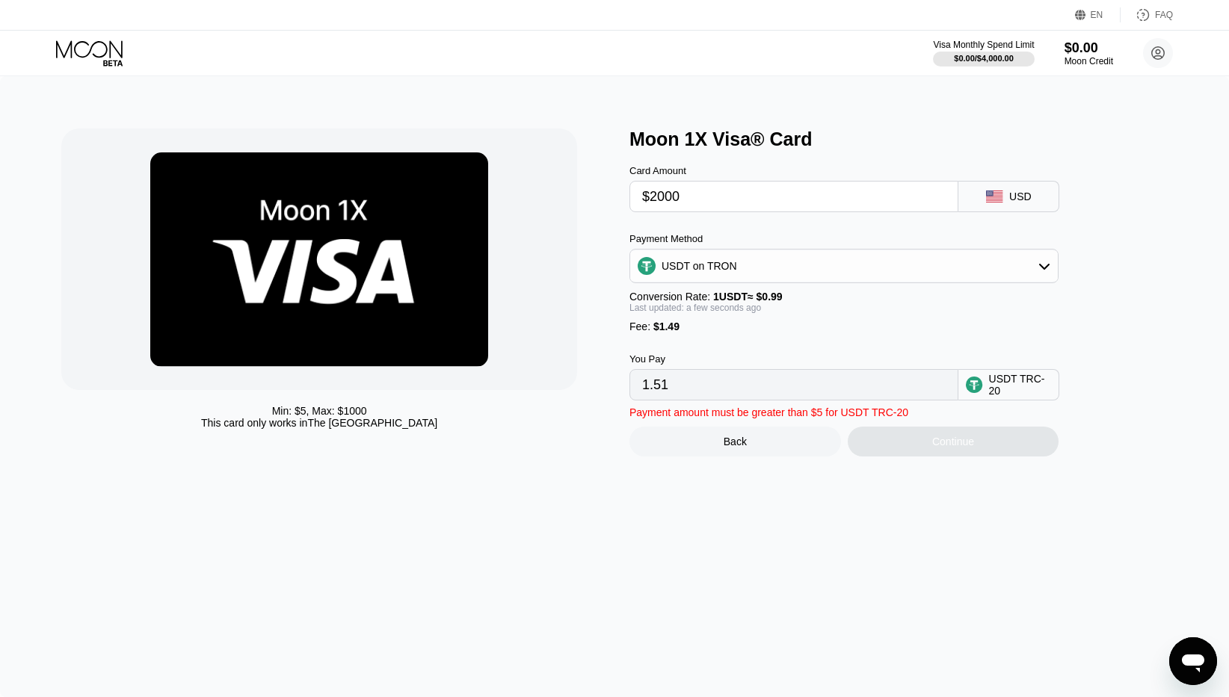
type input "2021.71"
type input "$000"
type input "1.51"
type input "$1000"
type input "1011.61"
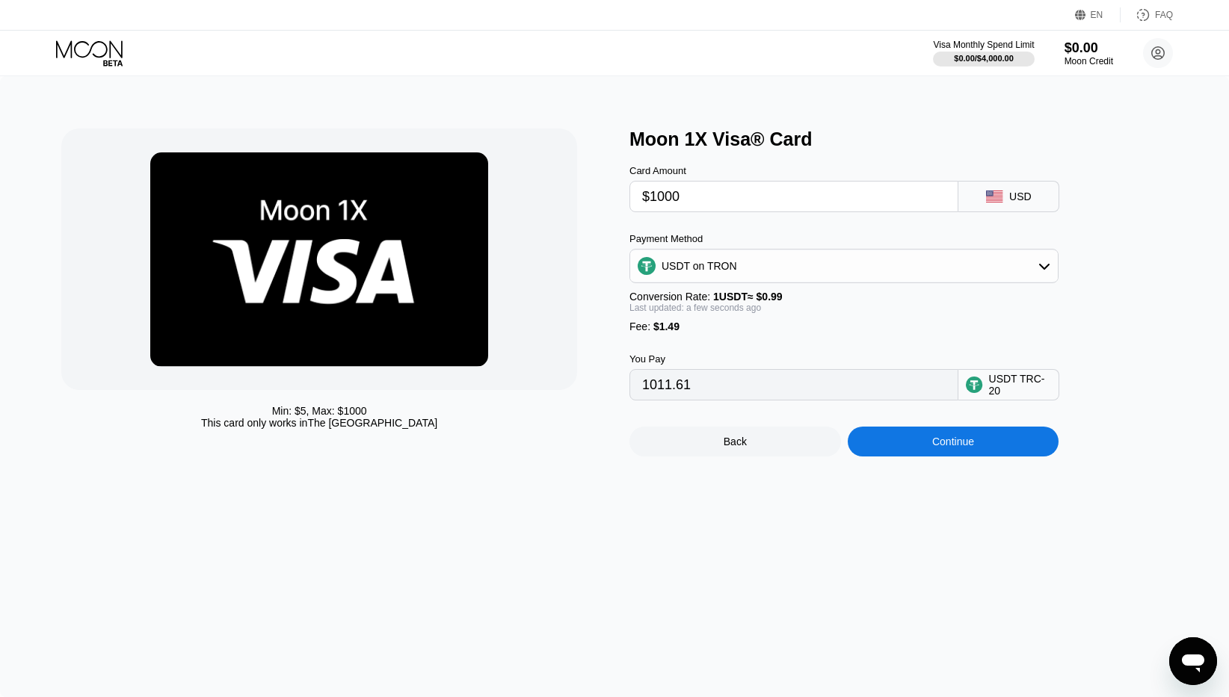
type input "$1000"
click at [815, 395] on input "1011.61" at bounding box center [793, 385] width 303 height 30
click at [656, 195] on input "$1000" at bounding box center [793, 197] width 303 height 30
click at [664, 196] on input "$1000" at bounding box center [793, 197] width 303 height 30
click at [670, 196] on input "$1000" at bounding box center [793, 197] width 303 height 30
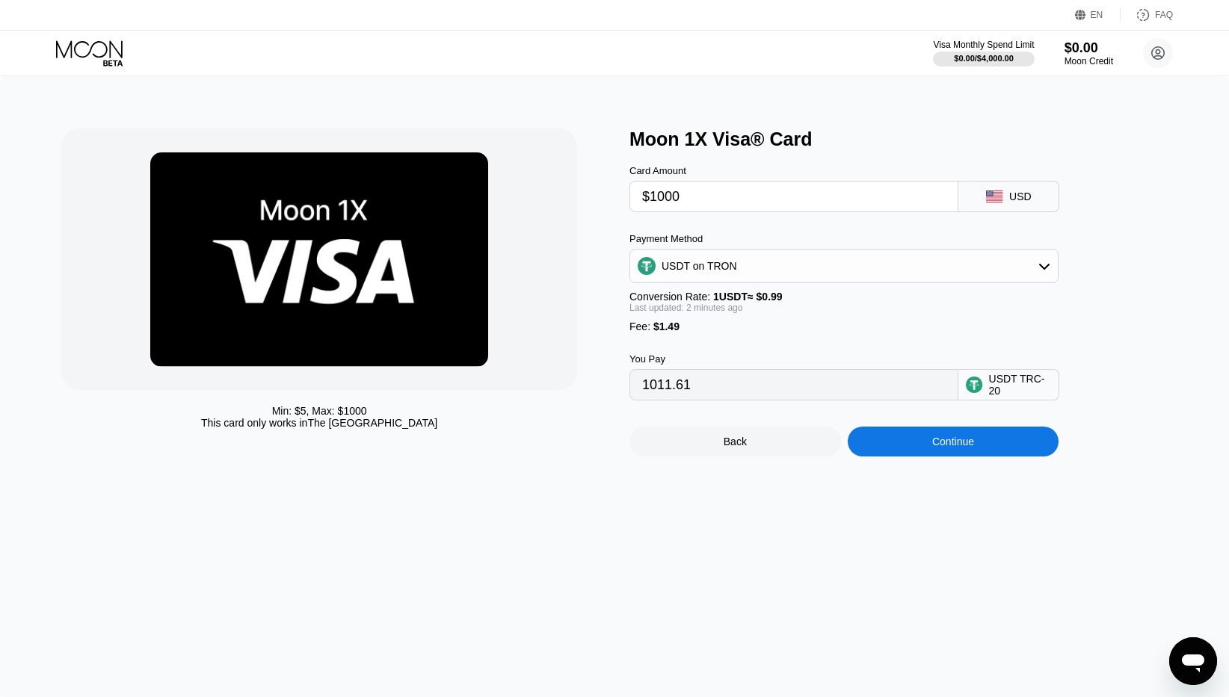
type input "$100"
type input "102.52"
type input "$10"
type input "11.61"
click at [699, 200] on input "$10" at bounding box center [793, 197] width 303 height 30
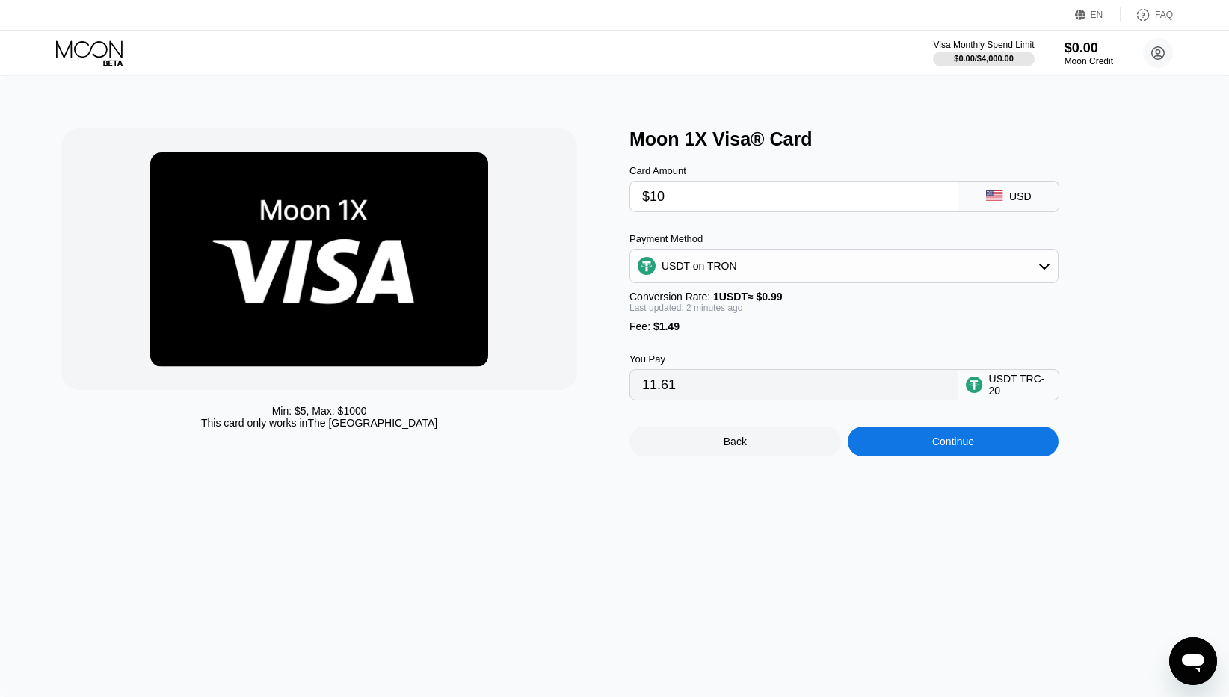
type input "$10"
click at [786, 253] on div "USDT on TRON" at bounding box center [844, 266] width 428 height 30
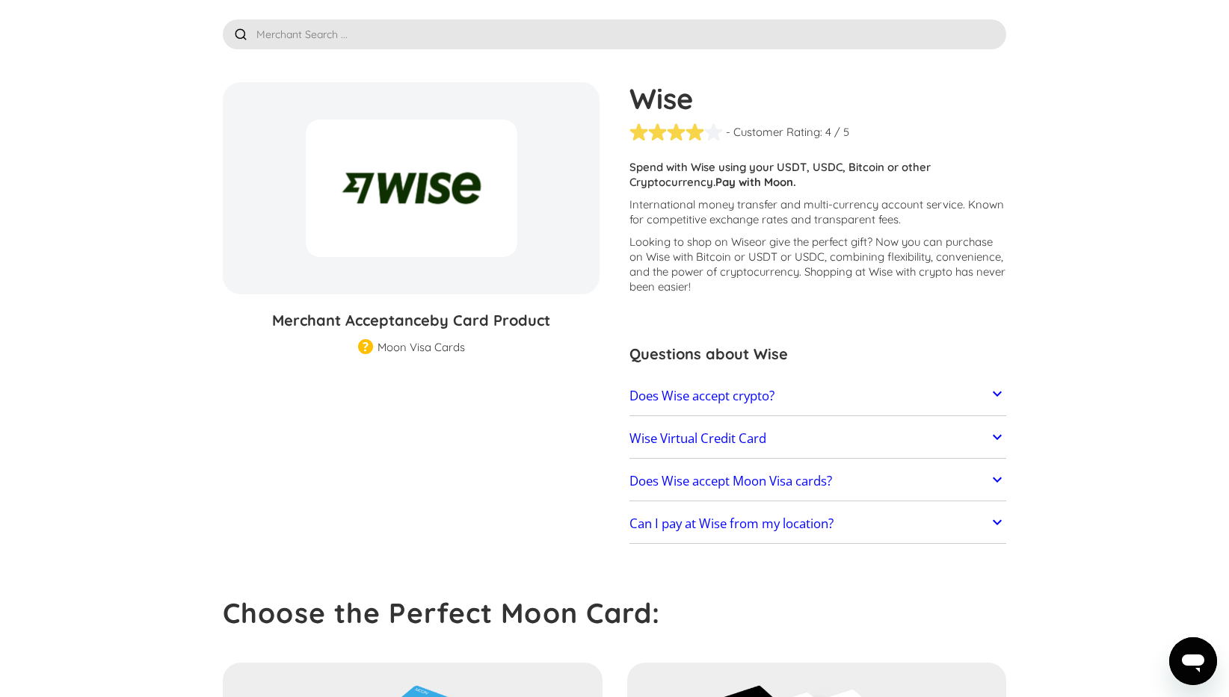
scroll to position [78, 0]
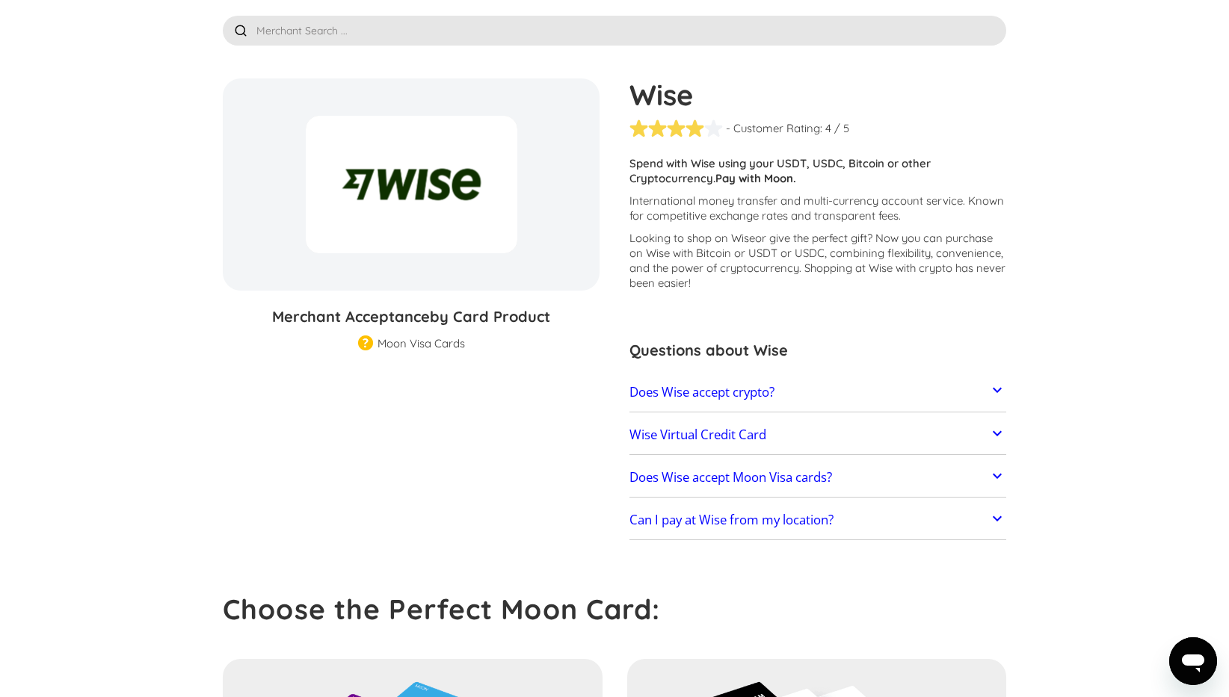
click at [825, 466] on link "Does Wise accept Moon Visa cards?" at bounding box center [817, 477] width 377 height 31
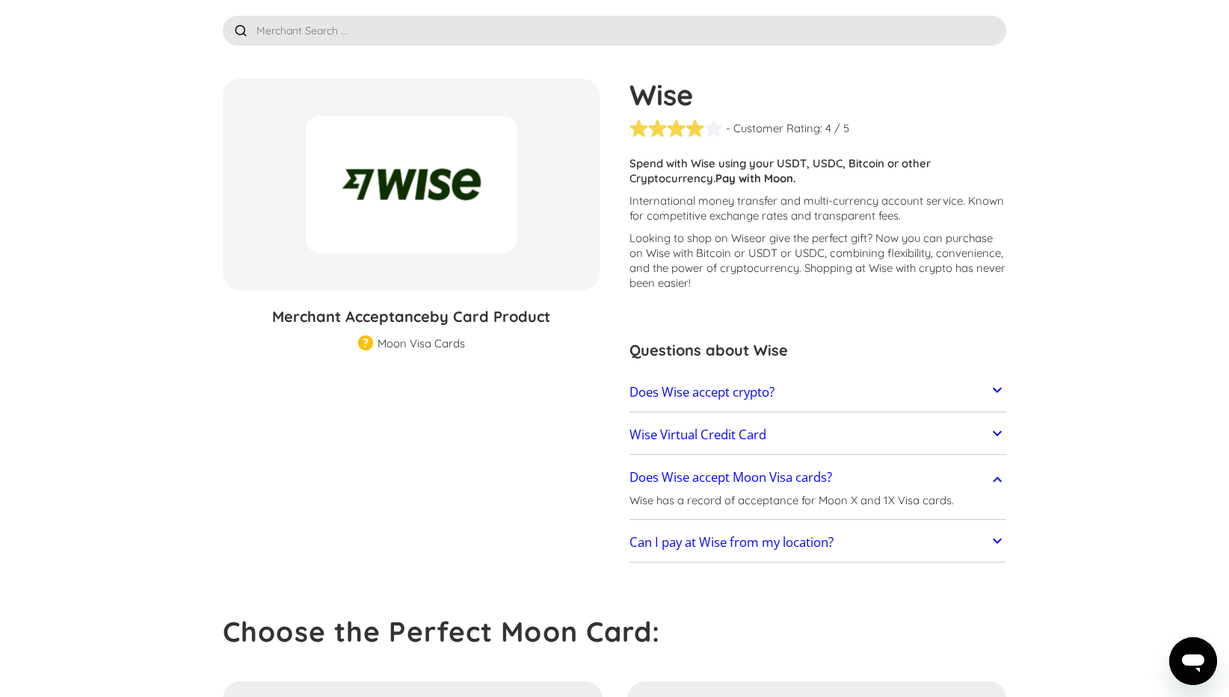
click at [896, 542] on link "Can I pay at Wise from my location?" at bounding box center [817, 543] width 377 height 31
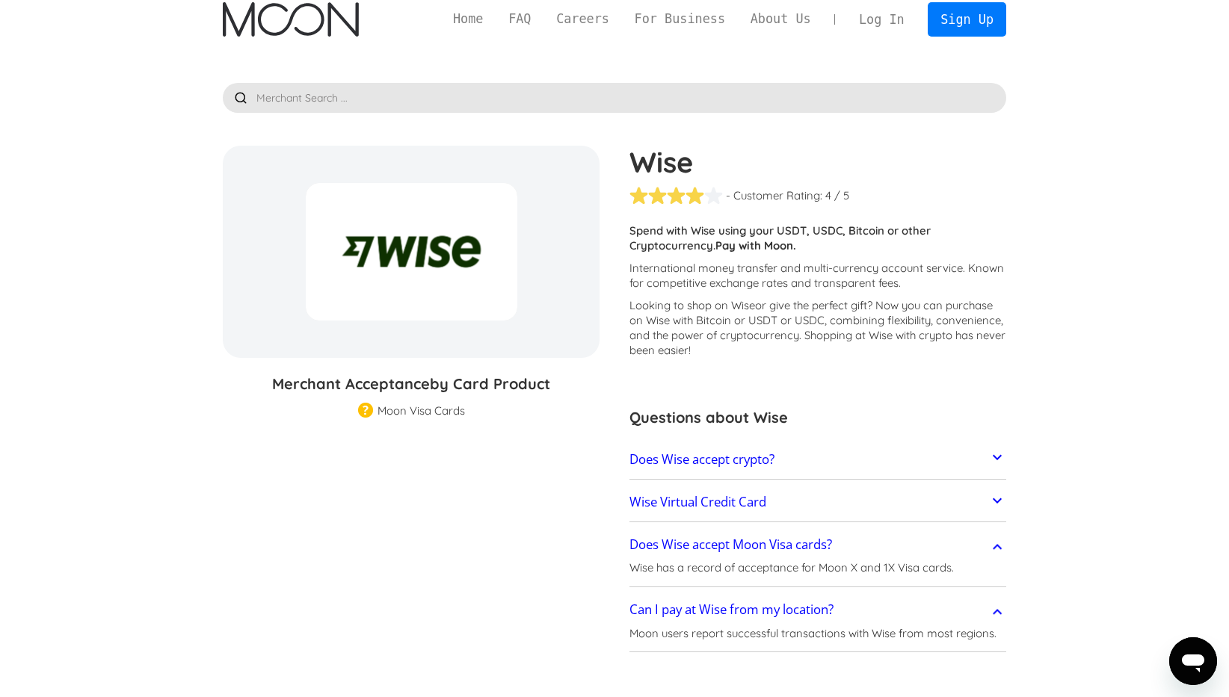
scroll to position [4, 0]
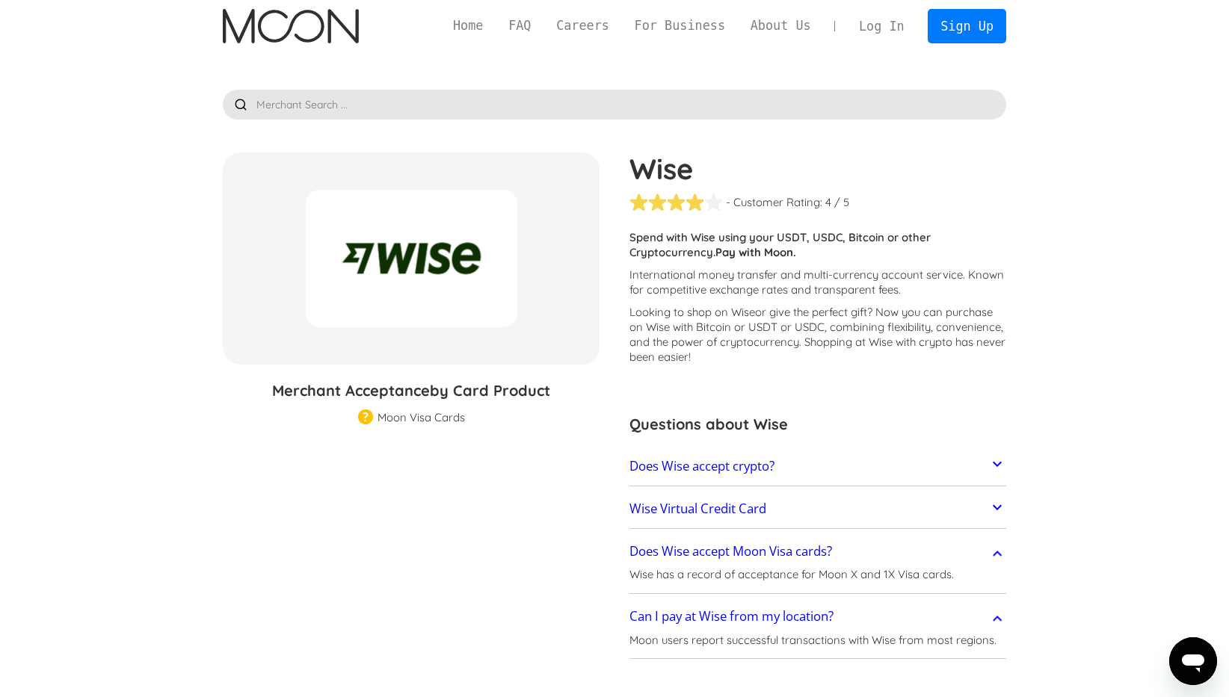
click at [820, 499] on link "Wise Virtual Credit Card" at bounding box center [817, 508] width 377 height 31
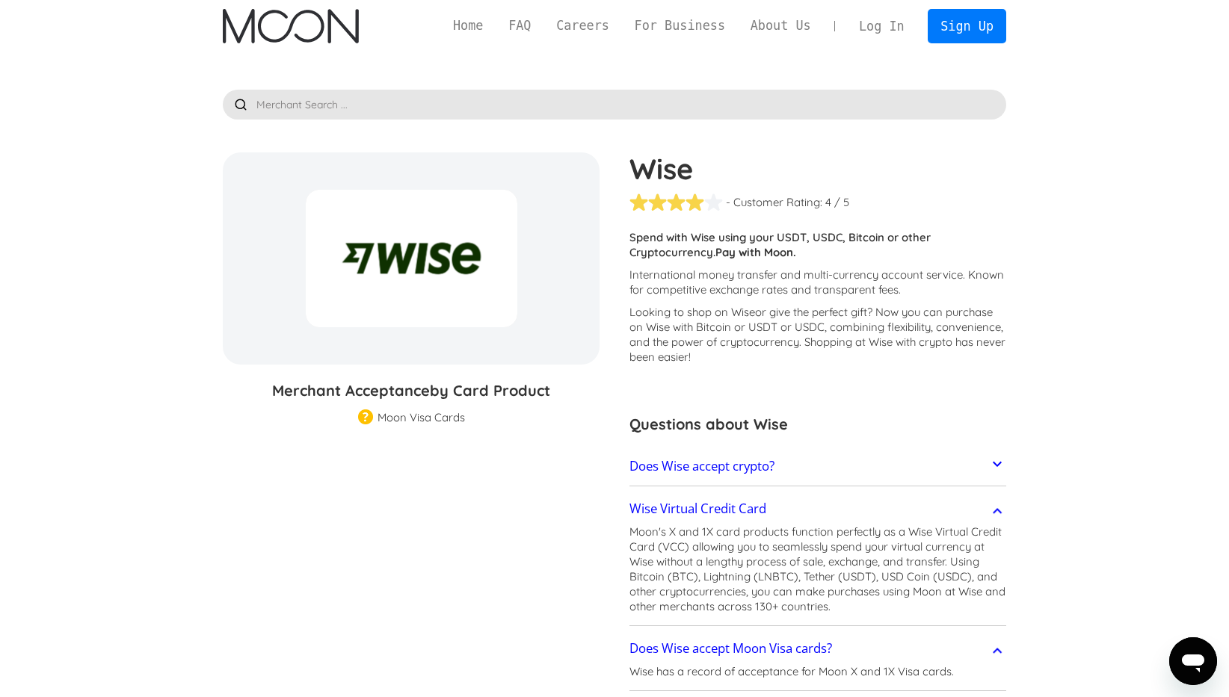
click at [839, 467] on link "Does Wise accept crypto?" at bounding box center [817, 466] width 377 height 31
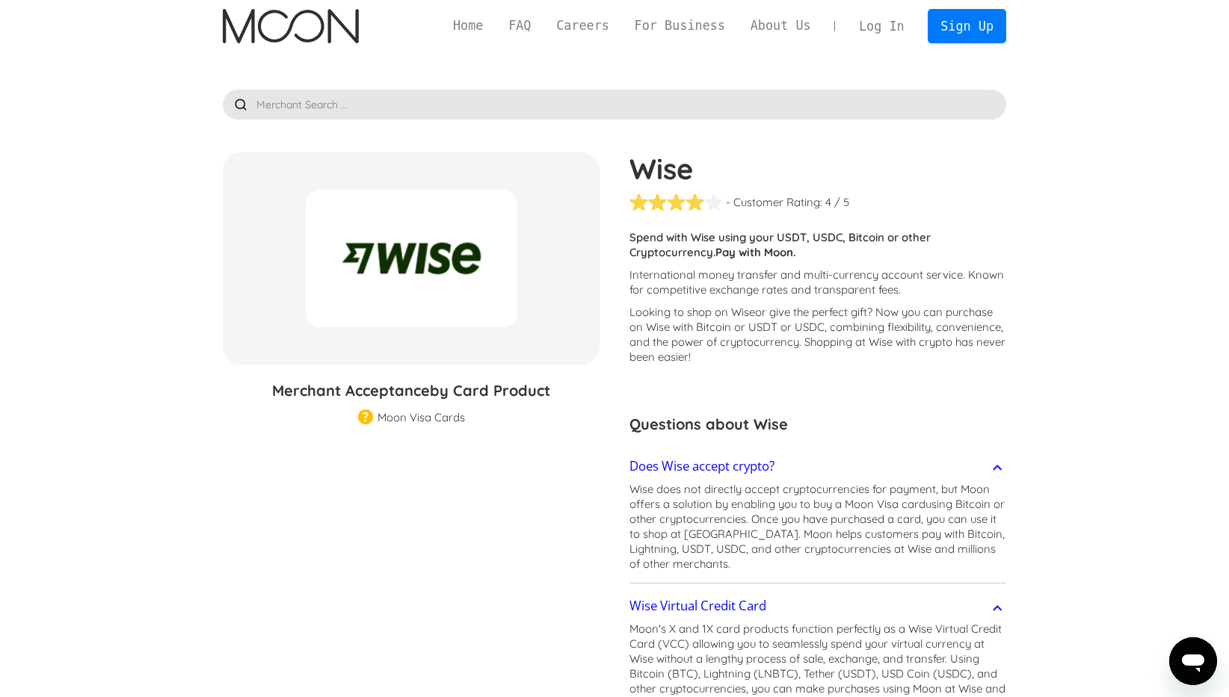
scroll to position [0, 0]
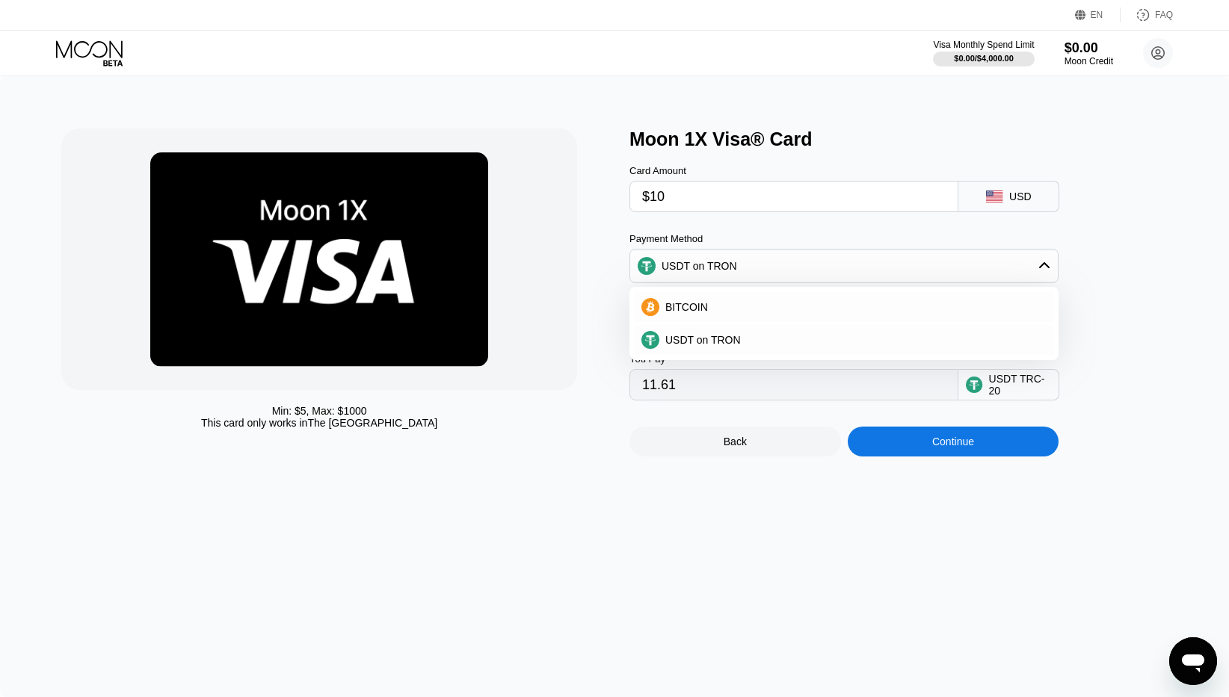
click at [767, 253] on div "USDT on TRON" at bounding box center [844, 266] width 428 height 30
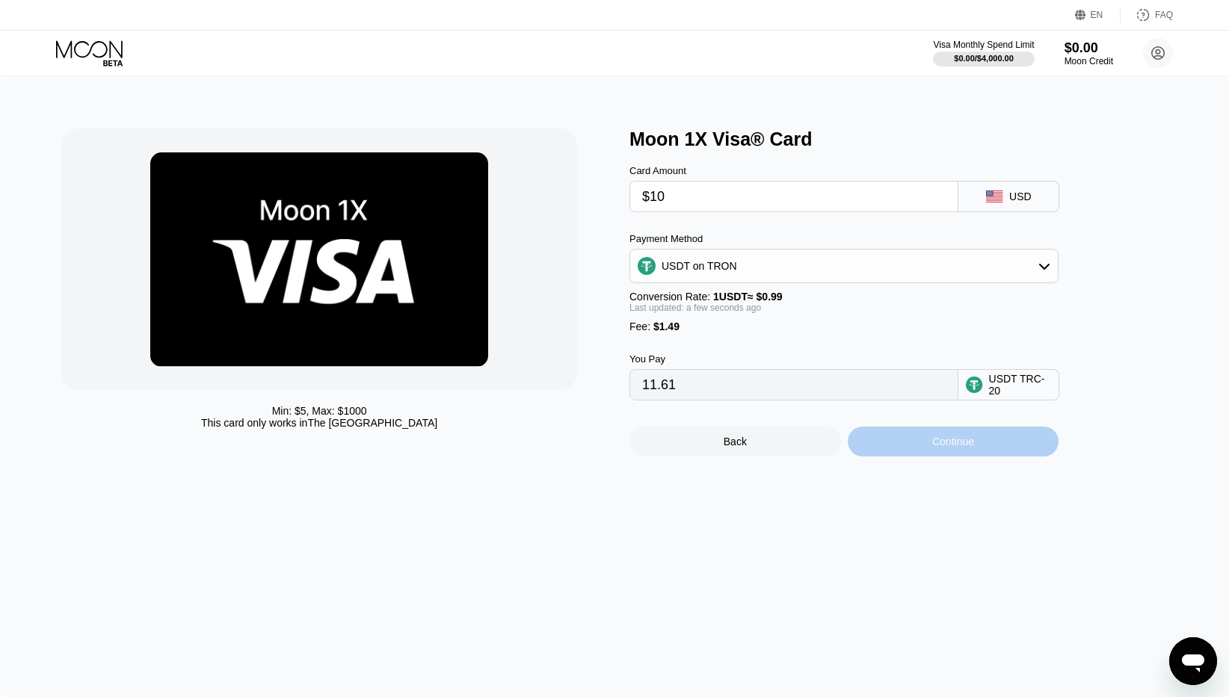
click at [908, 437] on div "Continue" at bounding box center [954, 442] width 212 height 30
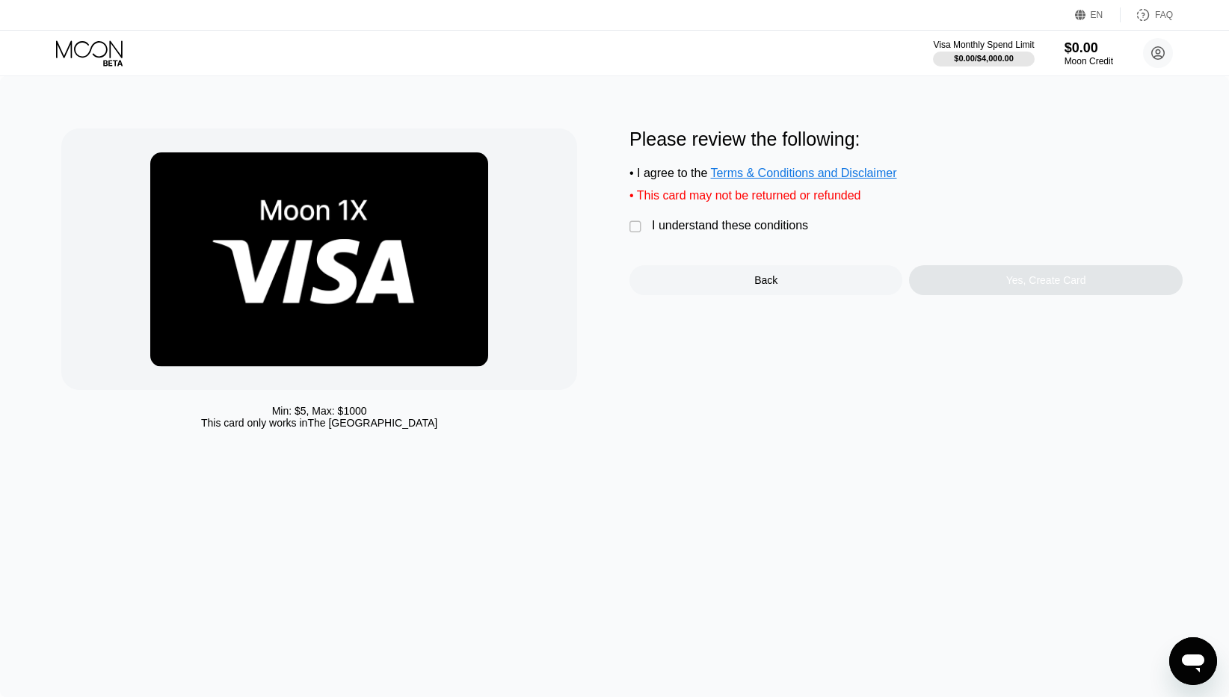
click at [638, 223] on div "" at bounding box center [636, 227] width 15 height 15
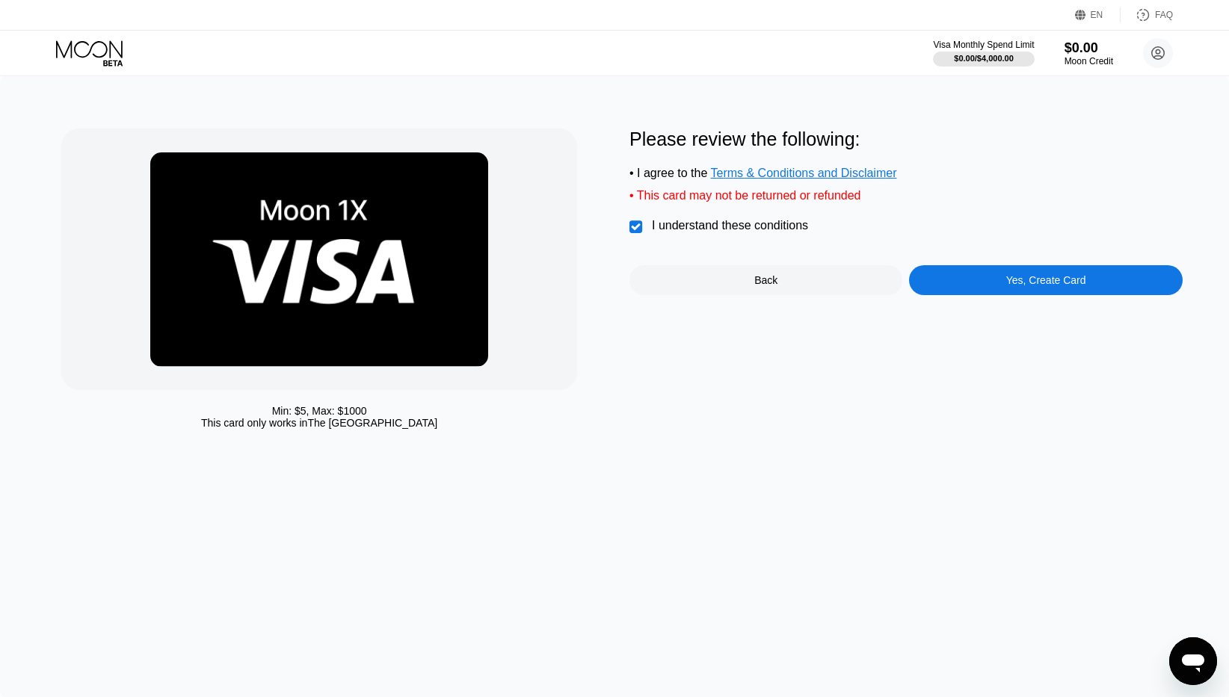
click at [641, 227] on div "" at bounding box center [636, 227] width 15 height 15
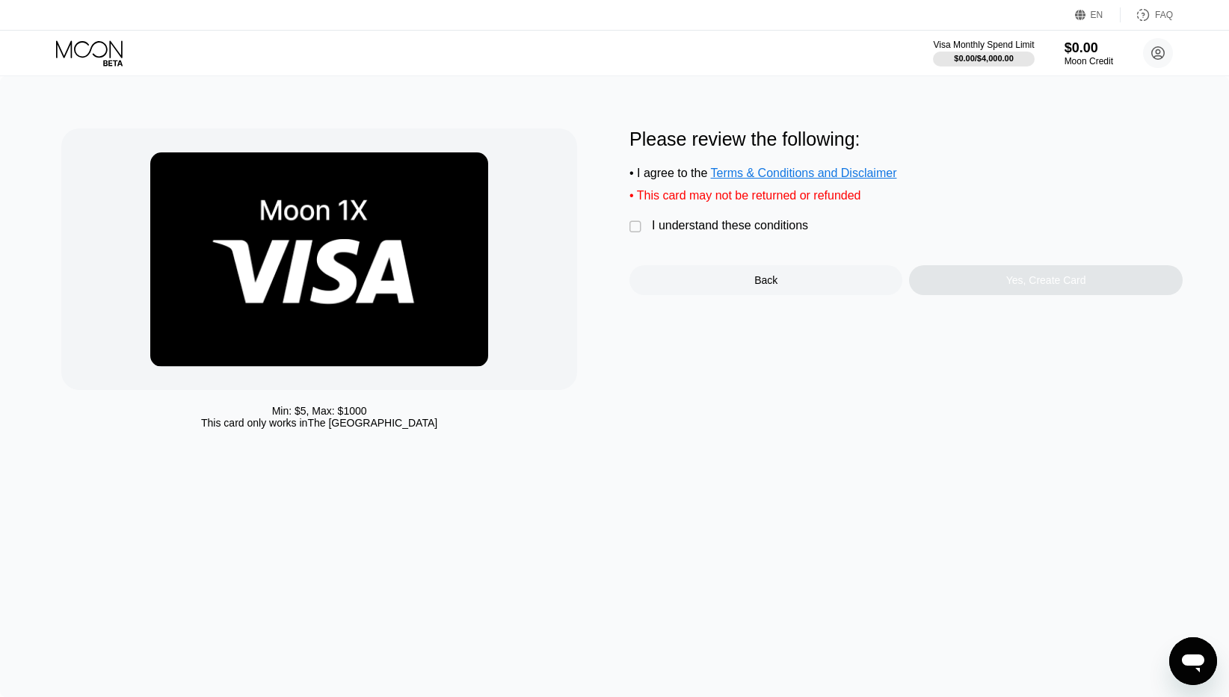
click at [714, 289] on div "Back" at bounding box center [765, 280] width 273 height 30
